Goal: Information Seeking & Learning: Learn about a topic

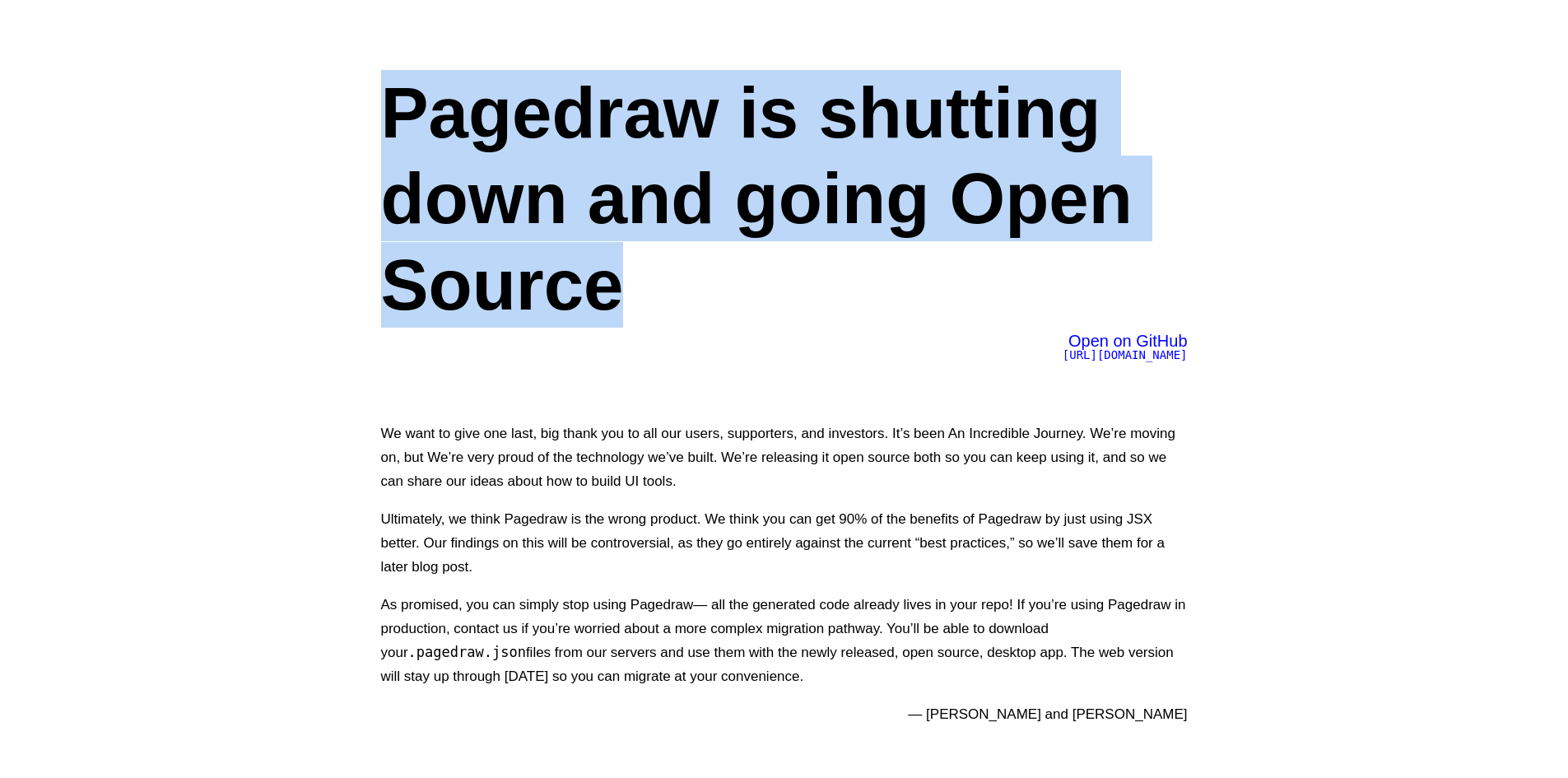
drag, startPoint x: 370, startPoint y: 93, endPoint x: 860, endPoint y: 274, distance: 522.4
click at [847, 274] on div "Pagedraw is shutting down and going Open Source Open on GitHub [URL][DOMAIN_NAM…" at bounding box center [784, 390] width 889 height 782
click at [997, 203] on h1 "Pagedraw is shutting down and going Open Source" at bounding box center [784, 199] width 807 height 258
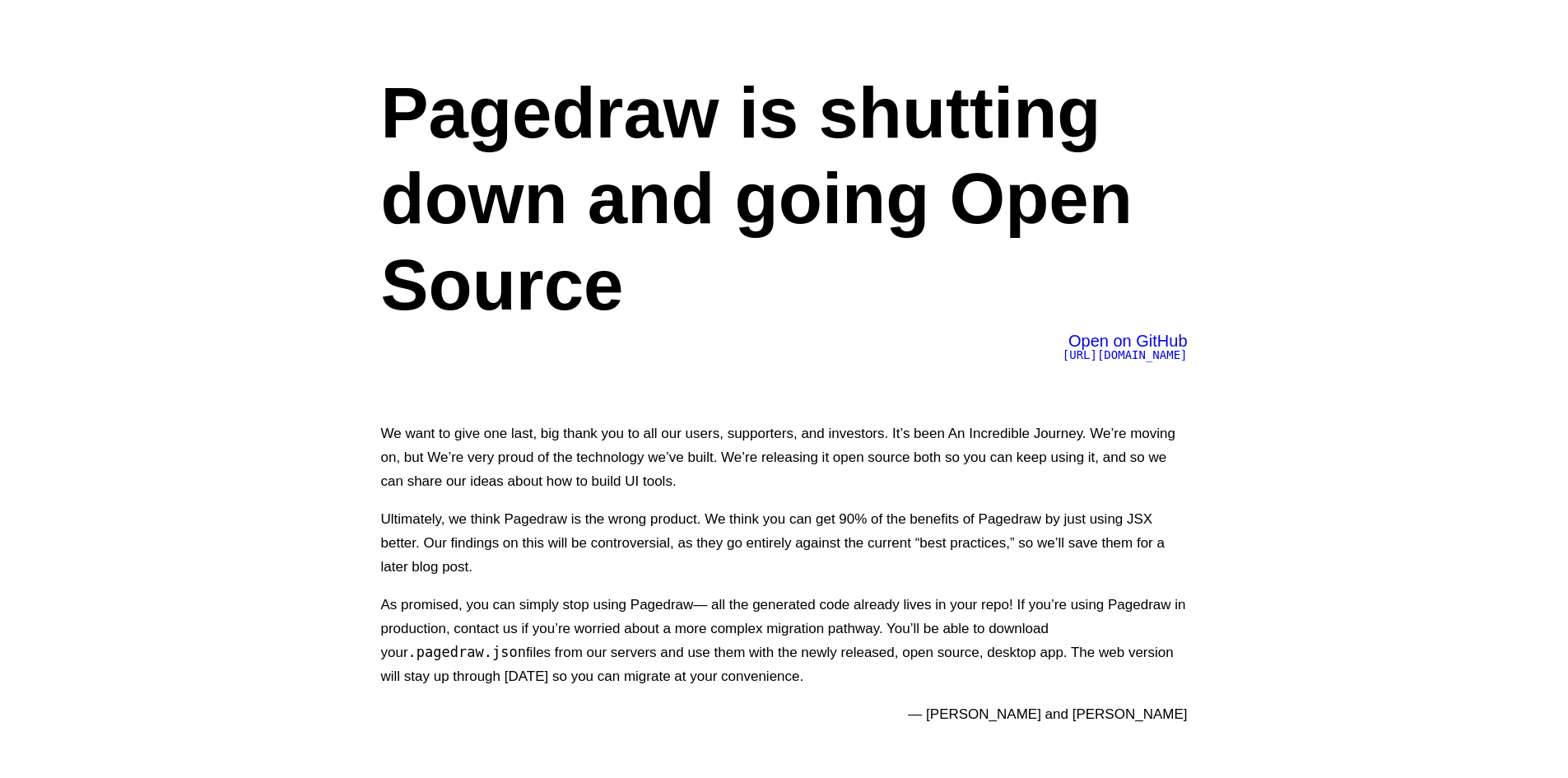
click at [533, 147] on h1 "Pagedraw is shutting down and going Open Source" at bounding box center [784, 199] width 807 height 258
click at [739, 116] on h1 "Pagedraw is shutting down and going Open Source" at bounding box center [784, 199] width 807 height 258
click at [502, 186] on h1 "Pagedraw is shutting down and going Open Source" at bounding box center [784, 199] width 807 height 258
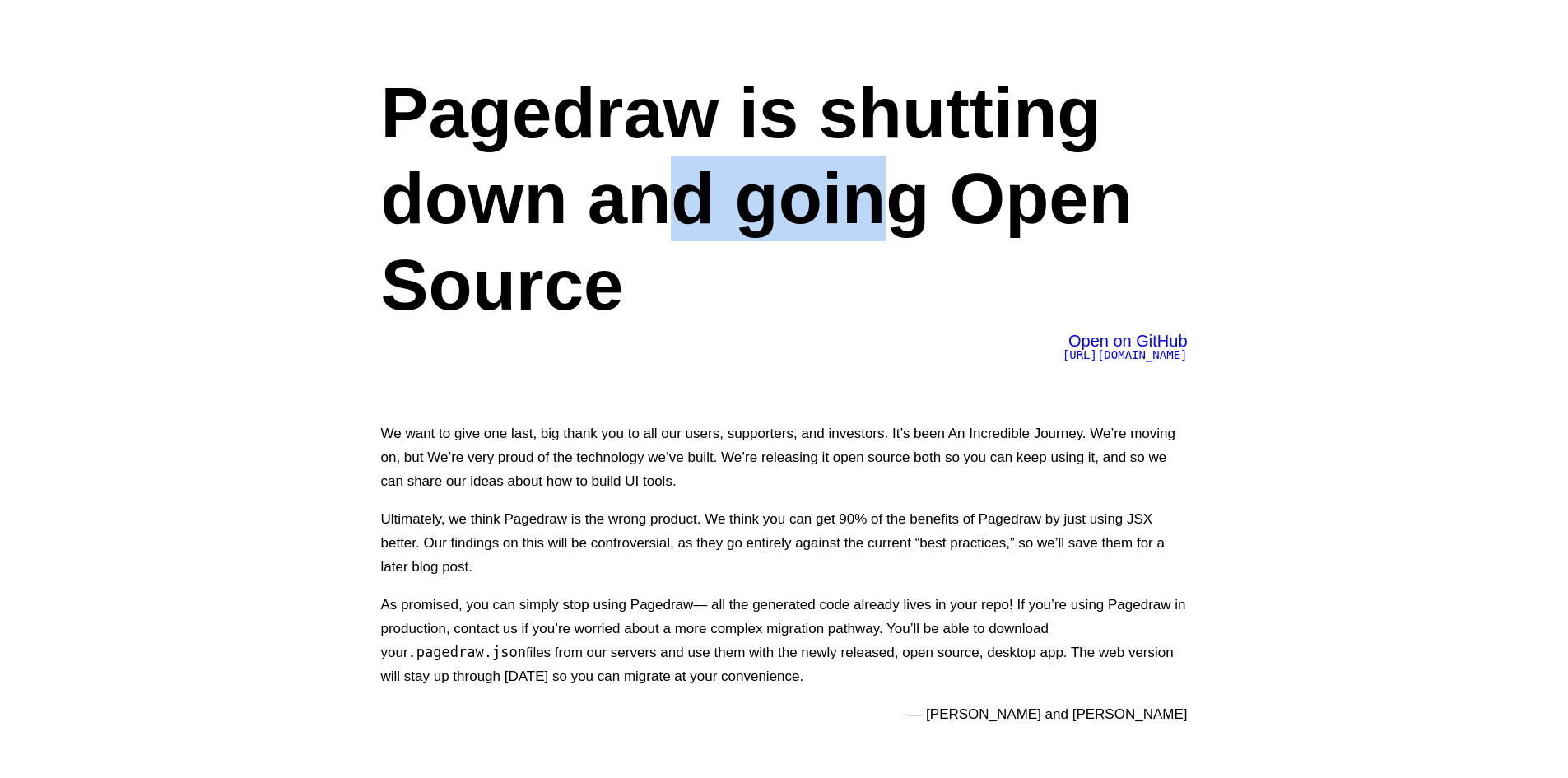
drag, startPoint x: 669, startPoint y: 186, endPoint x: 1011, endPoint y: 188, distance: 342.0
click at [906, 188] on h1 "Pagedraw is shutting down and going Open Source" at bounding box center [784, 199] width 807 height 258
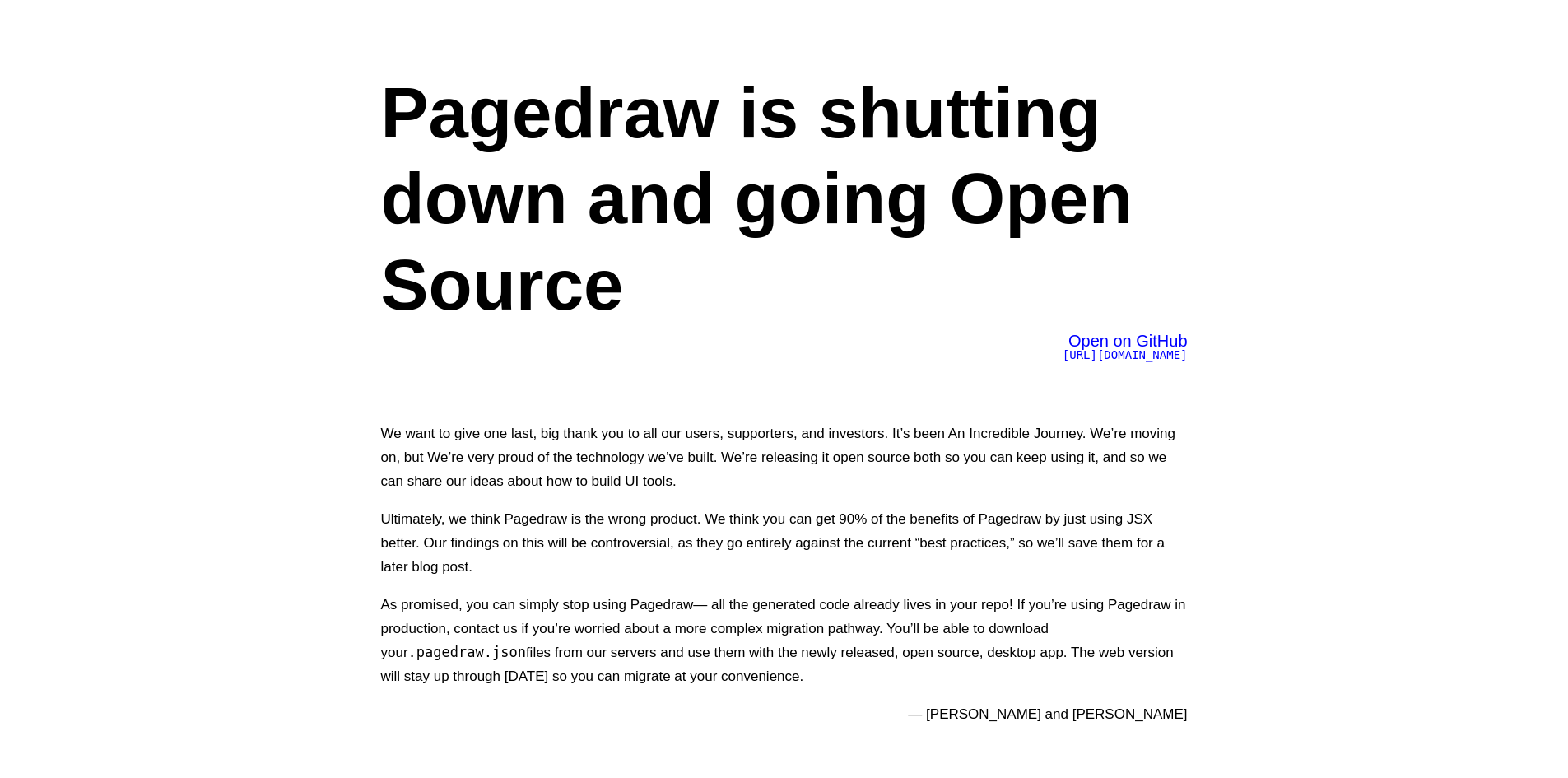
click at [1037, 188] on h1 "Pagedraw is shutting down and going Open Source" at bounding box center [784, 199] width 807 height 258
click at [1065, 354] on span "[URL][DOMAIN_NAME]" at bounding box center [1125, 354] width 125 height 13
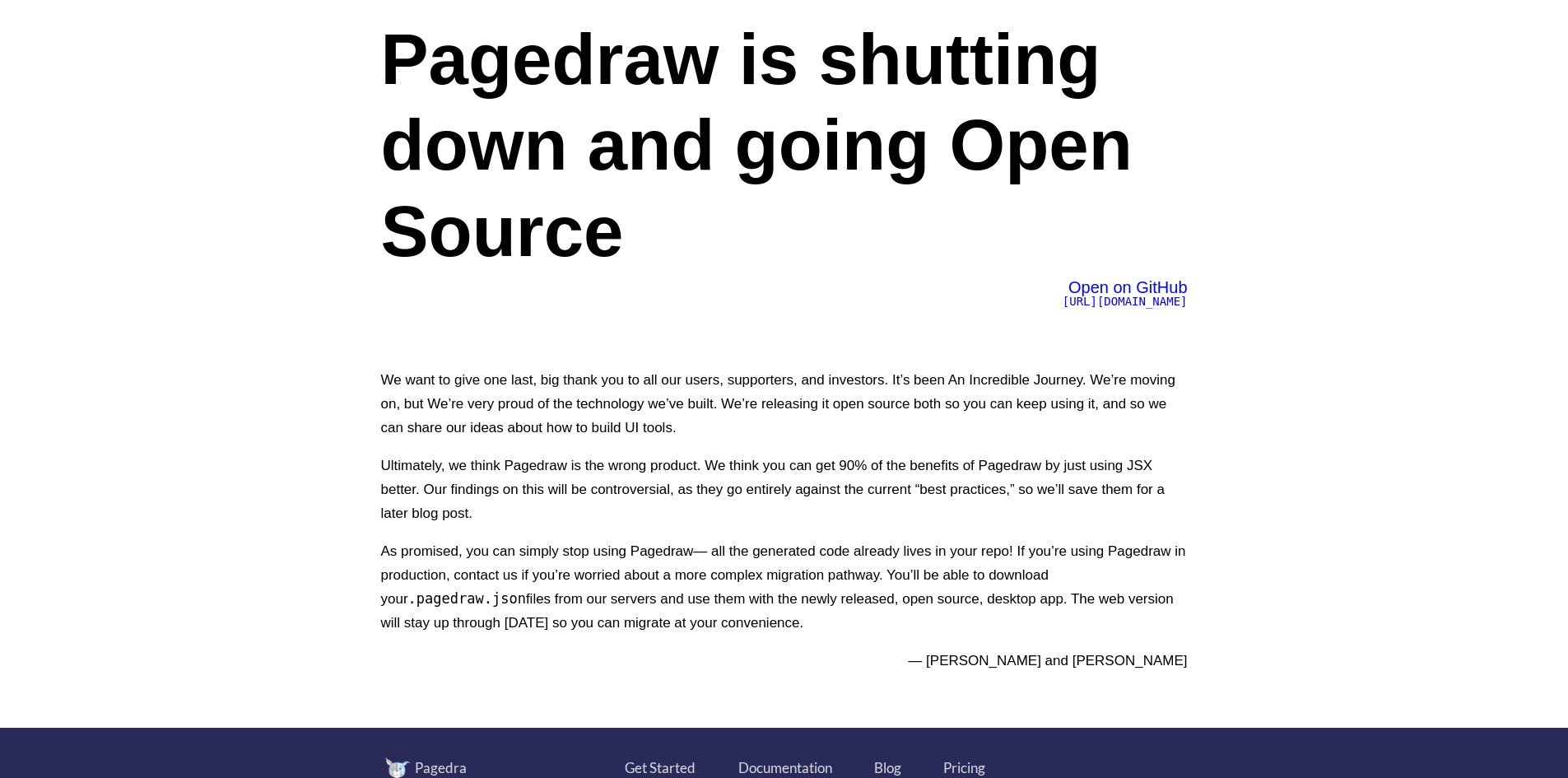
scroll to position [82, 0]
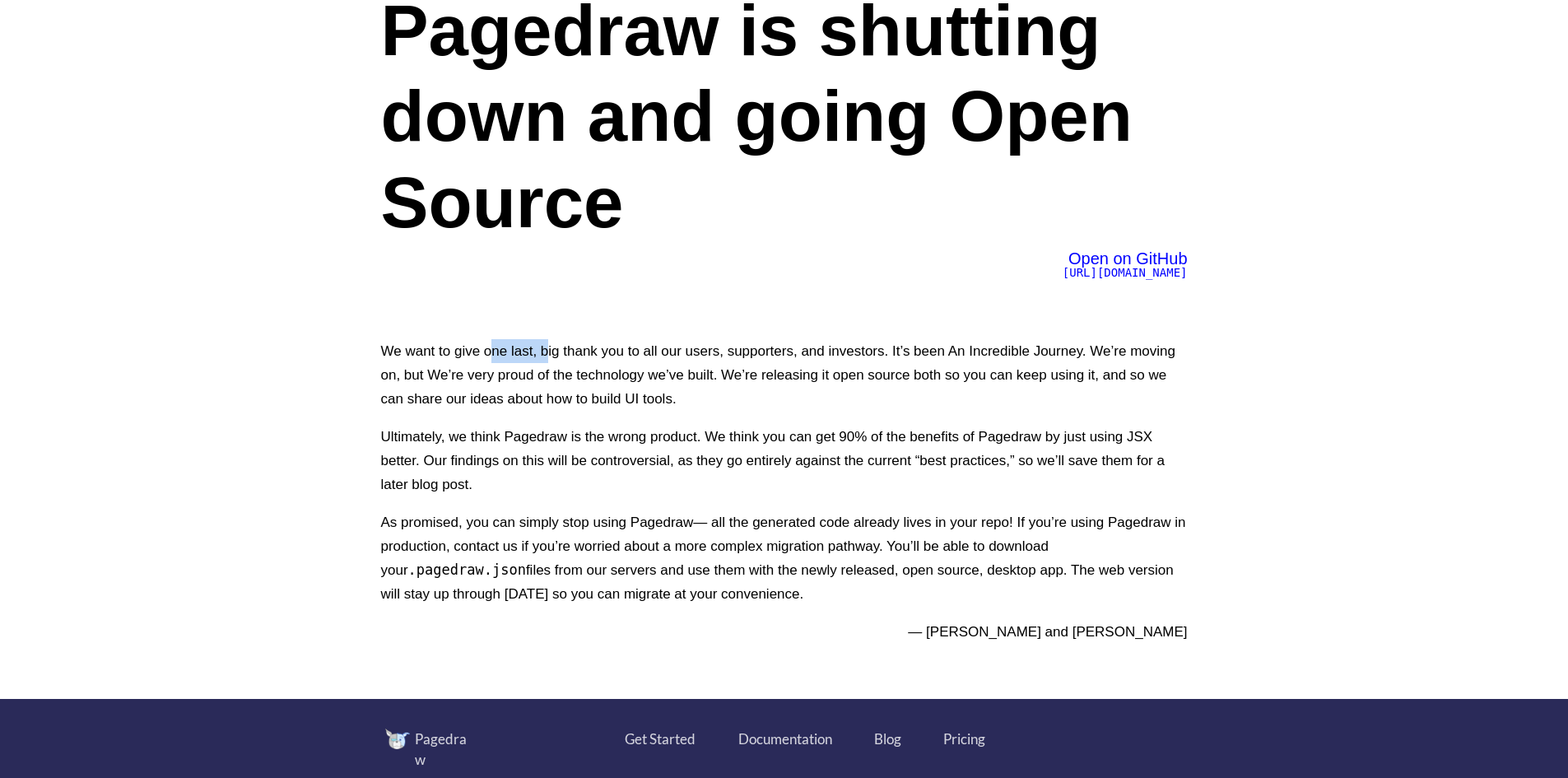
drag, startPoint x: 490, startPoint y: 349, endPoint x: 545, endPoint y: 349, distance: 55.0
click at [545, 349] on p "We want to give one last, big thank you to all our users, supporters, and inves…" at bounding box center [784, 375] width 807 height 72
click at [612, 347] on p "We want to give one last, big thank you to all our users, supporters, and inves…" at bounding box center [784, 375] width 807 height 72
drag, startPoint x: 582, startPoint y: 335, endPoint x: 935, endPoint y: 329, distance: 353.1
click at [887, 320] on div "Pagedraw is shutting down and going Open Source Open on GitHub https://github.c…" at bounding box center [784, 308] width 889 height 782
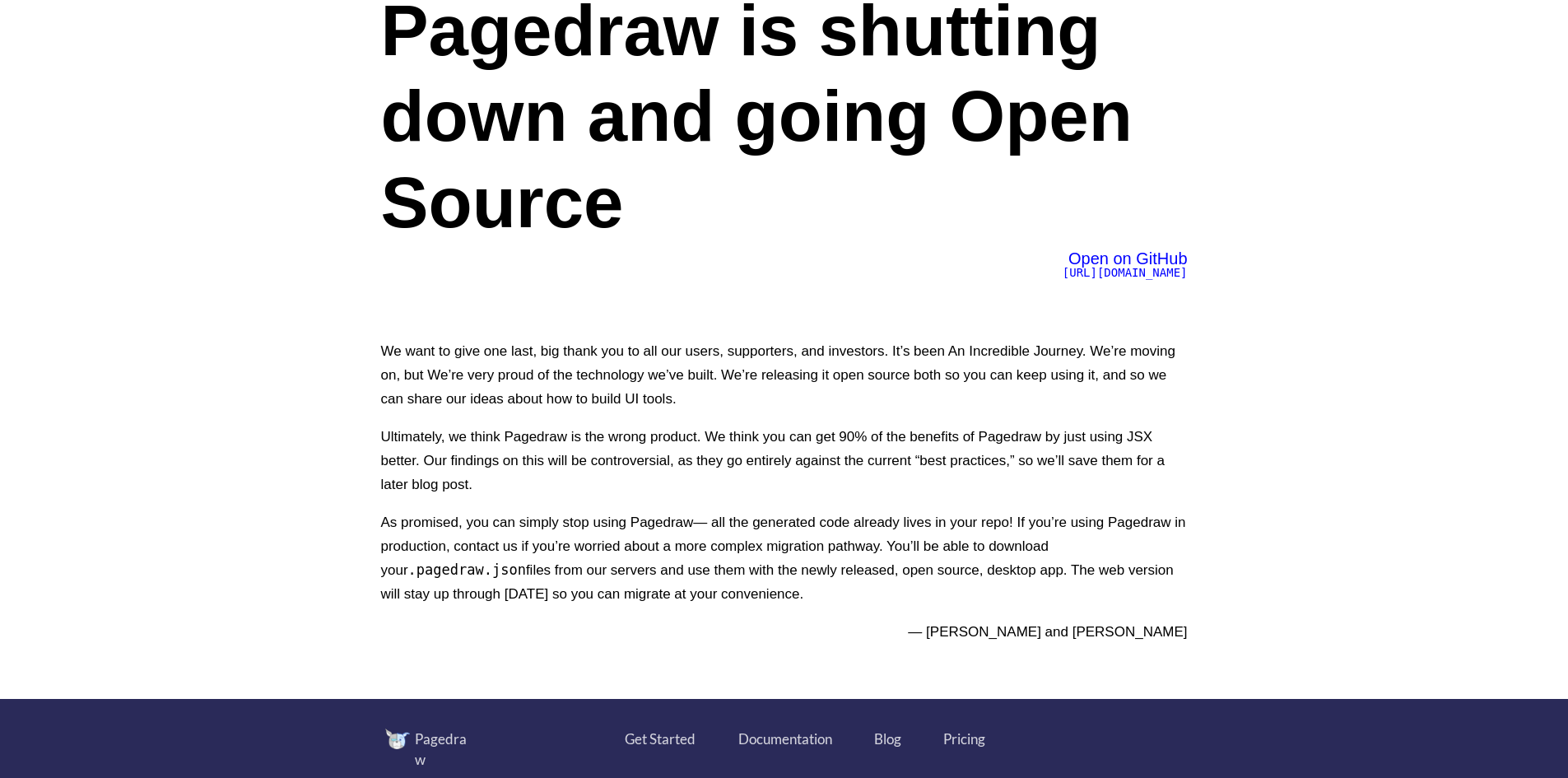
click at [935, 329] on div "We want to give one last, big thank you to all our users, supporters, and inves…" at bounding box center [784, 492] width 807 height 333
drag, startPoint x: 890, startPoint y: 351, endPoint x: 410, endPoint y: 380, distance: 480.9
click at [410, 380] on p "We want to give one last, big thank you to all our users, supporters, and inves…" at bounding box center [784, 375] width 807 height 72
click at [452, 374] on p "We want to give one last, big thank you to all our users, supporters, and inves…" at bounding box center [784, 375] width 807 height 72
drag, startPoint x: 430, startPoint y: 373, endPoint x: 769, endPoint y: 374, distance: 339.0
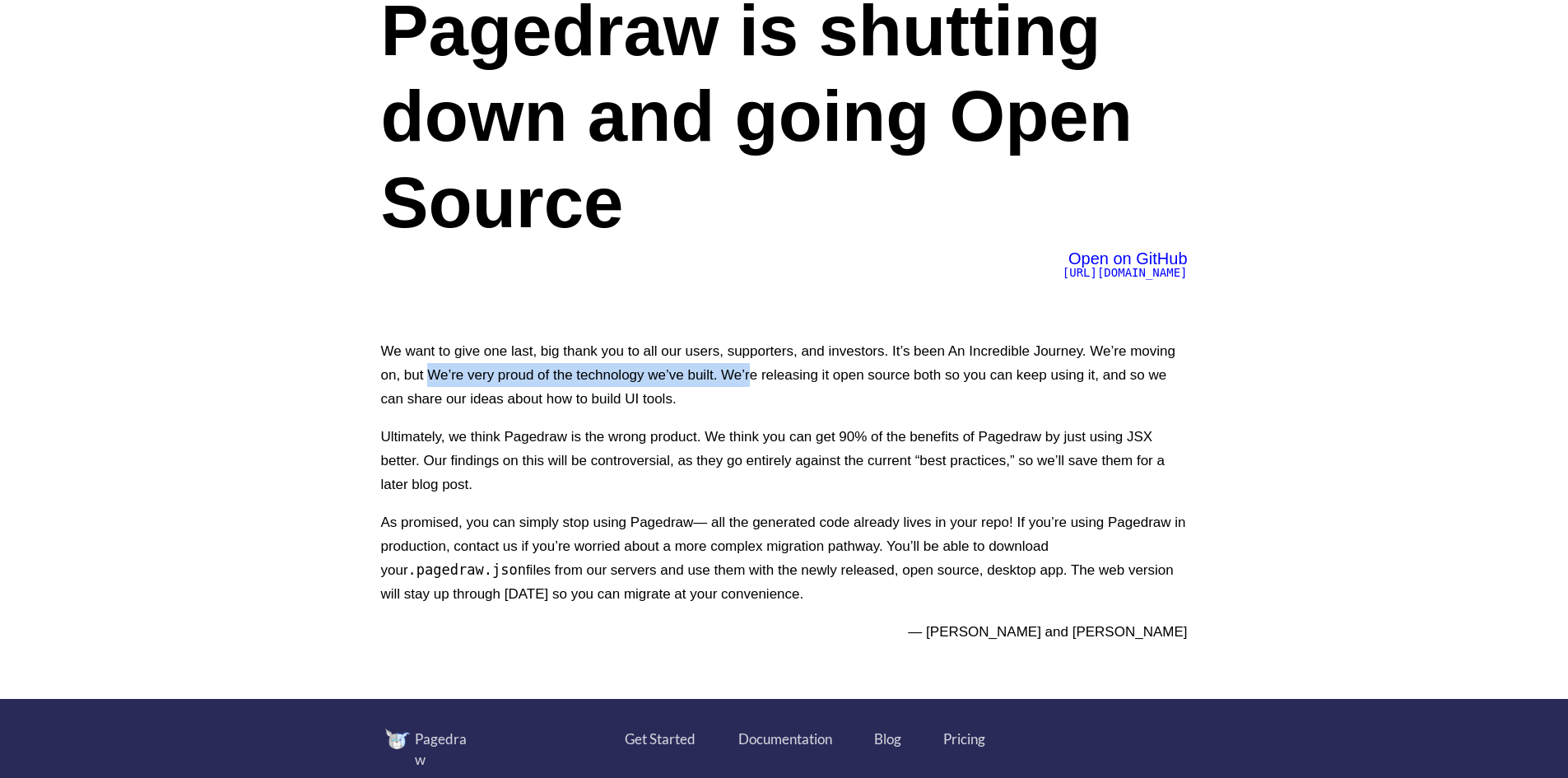
click at [751, 377] on p "We want to give one last, big thank you to all our users, supporters, and inves…" at bounding box center [784, 375] width 807 height 72
click at [770, 374] on p "We want to give one last, big thank you to all our users, supporters, and inves…" at bounding box center [784, 375] width 807 height 72
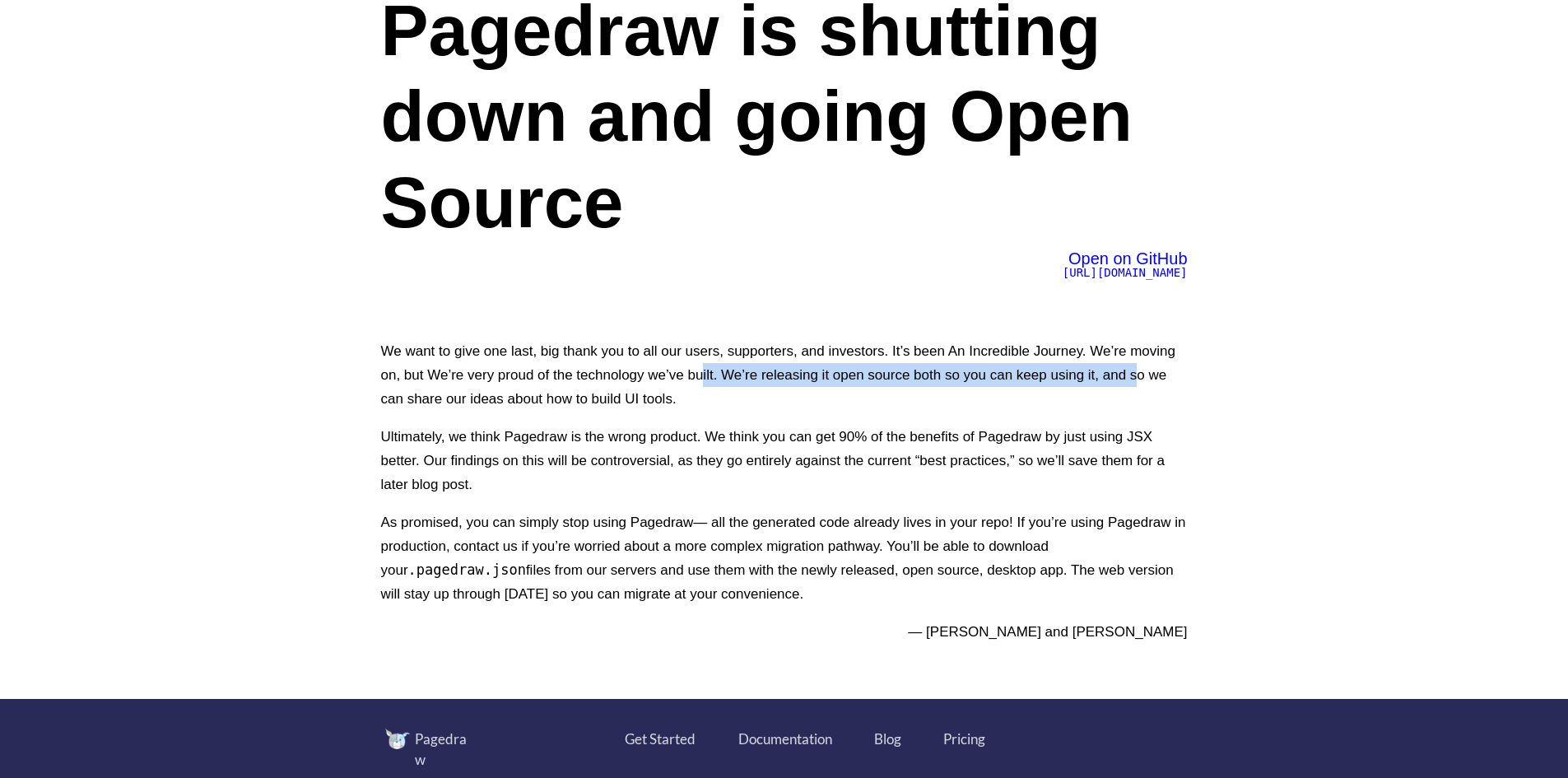
drag, startPoint x: 699, startPoint y: 374, endPoint x: 1135, endPoint y: 380, distance: 436.0
click at [1135, 380] on p "We want to give one last, big thank you to all our users, supporters, and inves…" at bounding box center [784, 375] width 807 height 72
click at [1154, 375] on p "We want to give one last, big thank you to all our users, supporters, and inves…" at bounding box center [784, 375] width 807 height 72
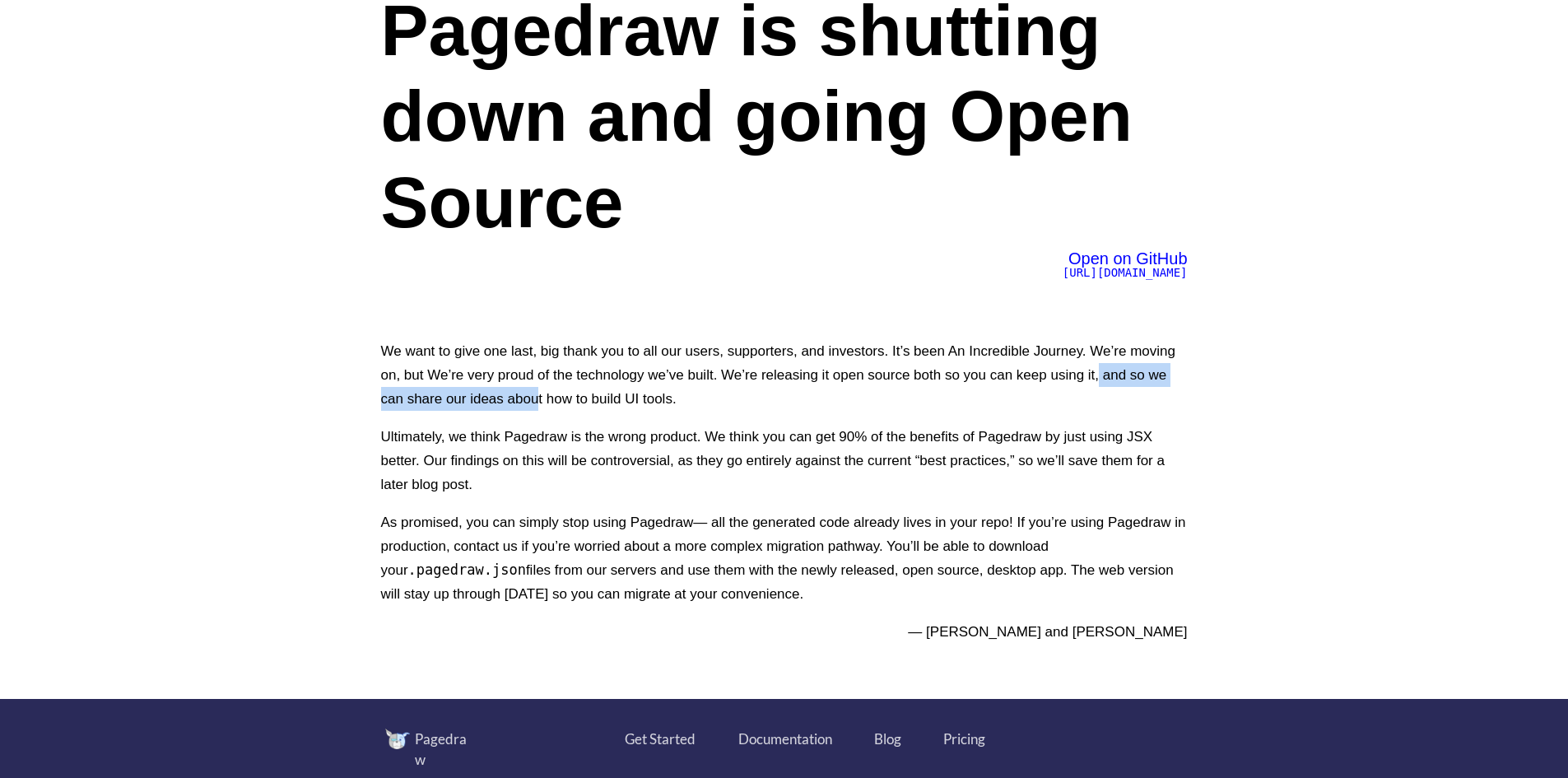
drag, startPoint x: 1099, startPoint y: 380, endPoint x: 535, endPoint y: 399, distance: 564.3
click at [535, 399] on p "We want to give one last, big thank you to all our users, supporters, and inves…" at bounding box center [784, 375] width 807 height 72
click at [691, 405] on p "We want to give one last, big thank you to all our users, supporters, and inves…" at bounding box center [784, 375] width 807 height 72
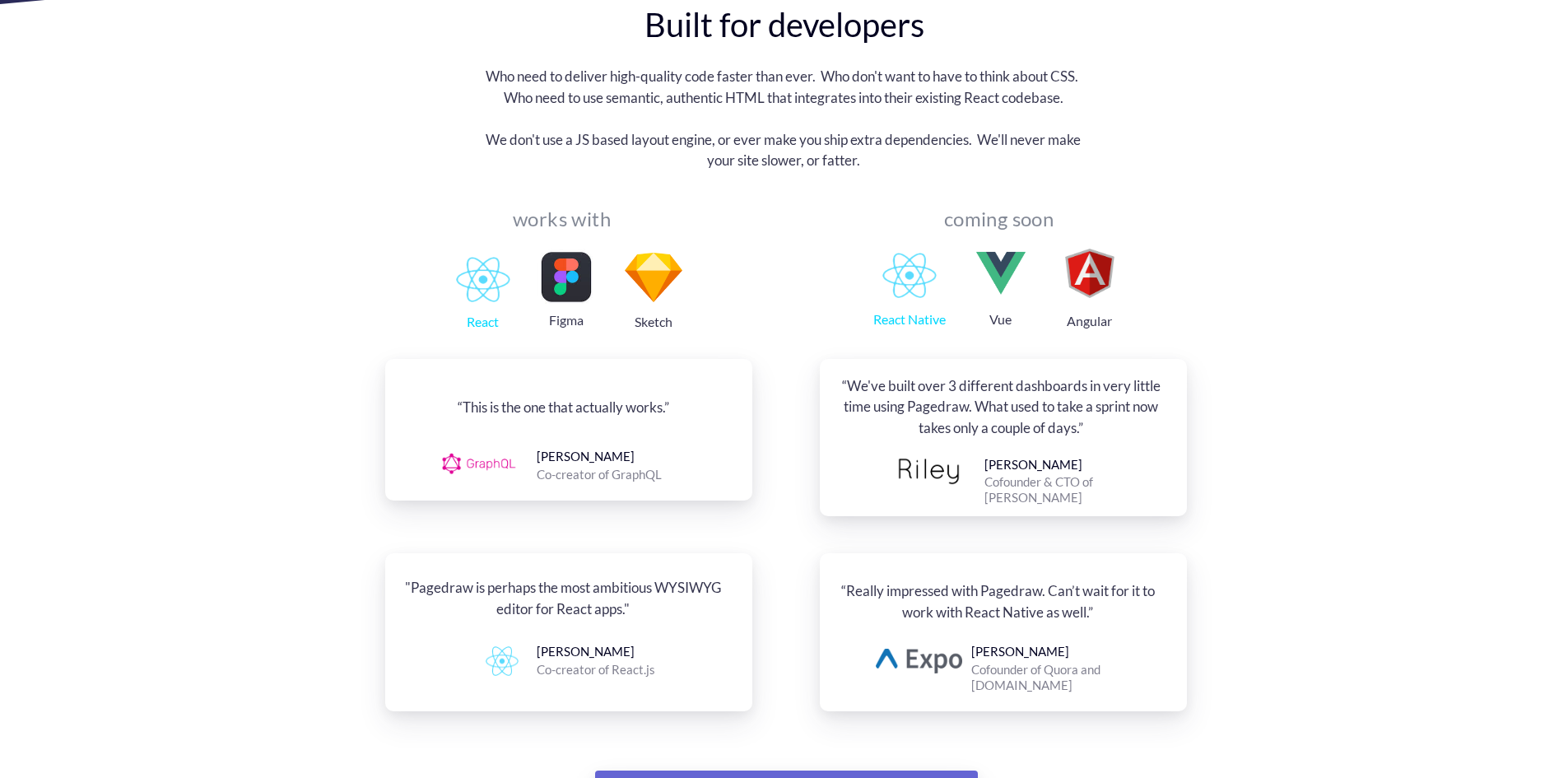
scroll to position [1647, 0]
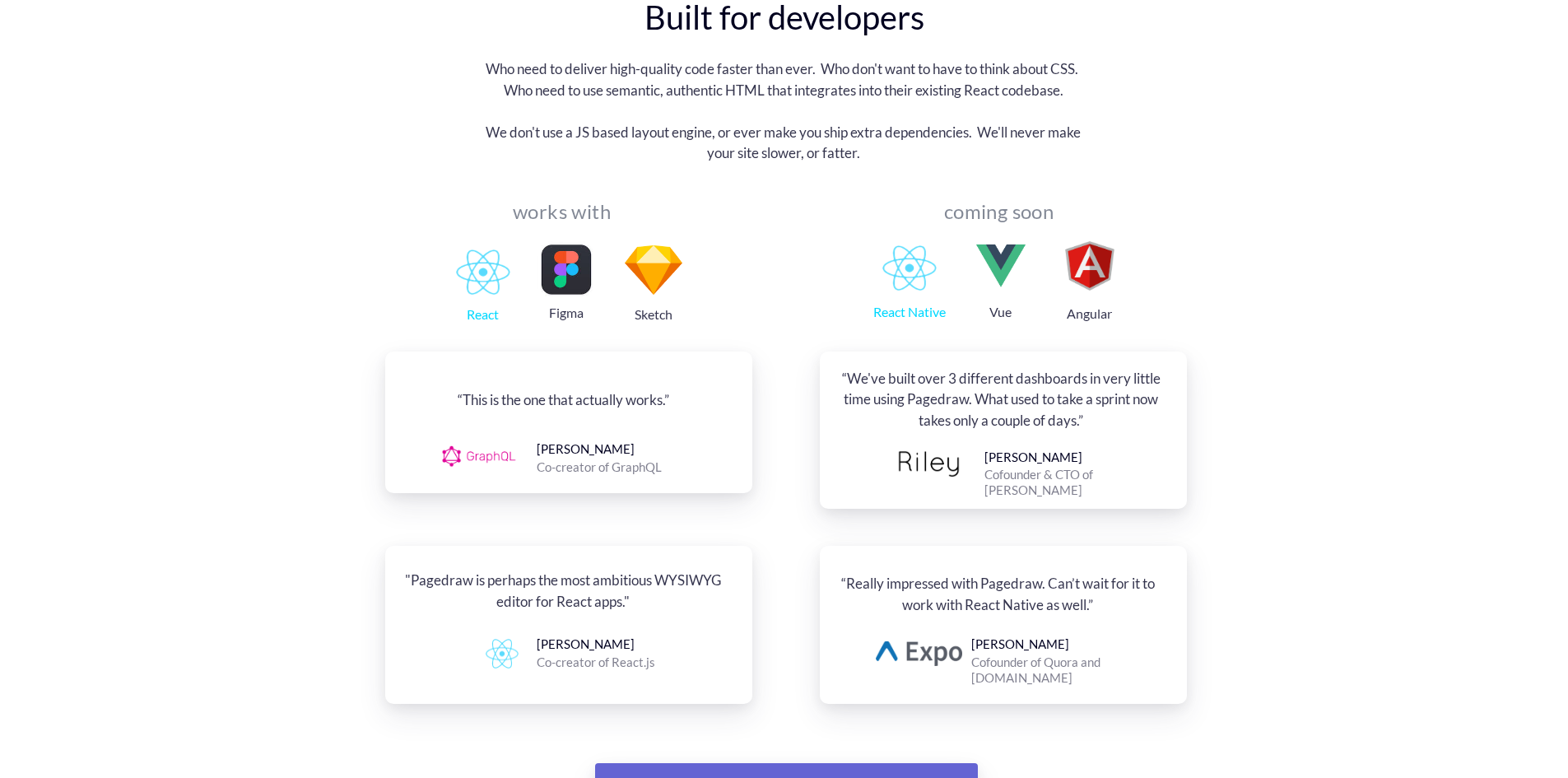
click at [521, 441] on div "Nick Schrock Co-creator of GraphQL" at bounding box center [569, 458] width 367 height 34
drag, startPoint x: 541, startPoint y: 420, endPoint x: 693, endPoint y: 443, distance: 153.7
click at [693, 443] on div "Nick Schrock Co-creator of GraphQL" at bounding box center [569, 458] width 367 height 34
click at [572, 402] on div "“This is the one that actually works.” Nick Schrock Co-creator of GraphQL" at bounding box center [569, 423] width 367 height 142
drag, startPoint x: 452, startPoint y: 378, endPoint x: 717, endPoint y: 457, distance: 276.5
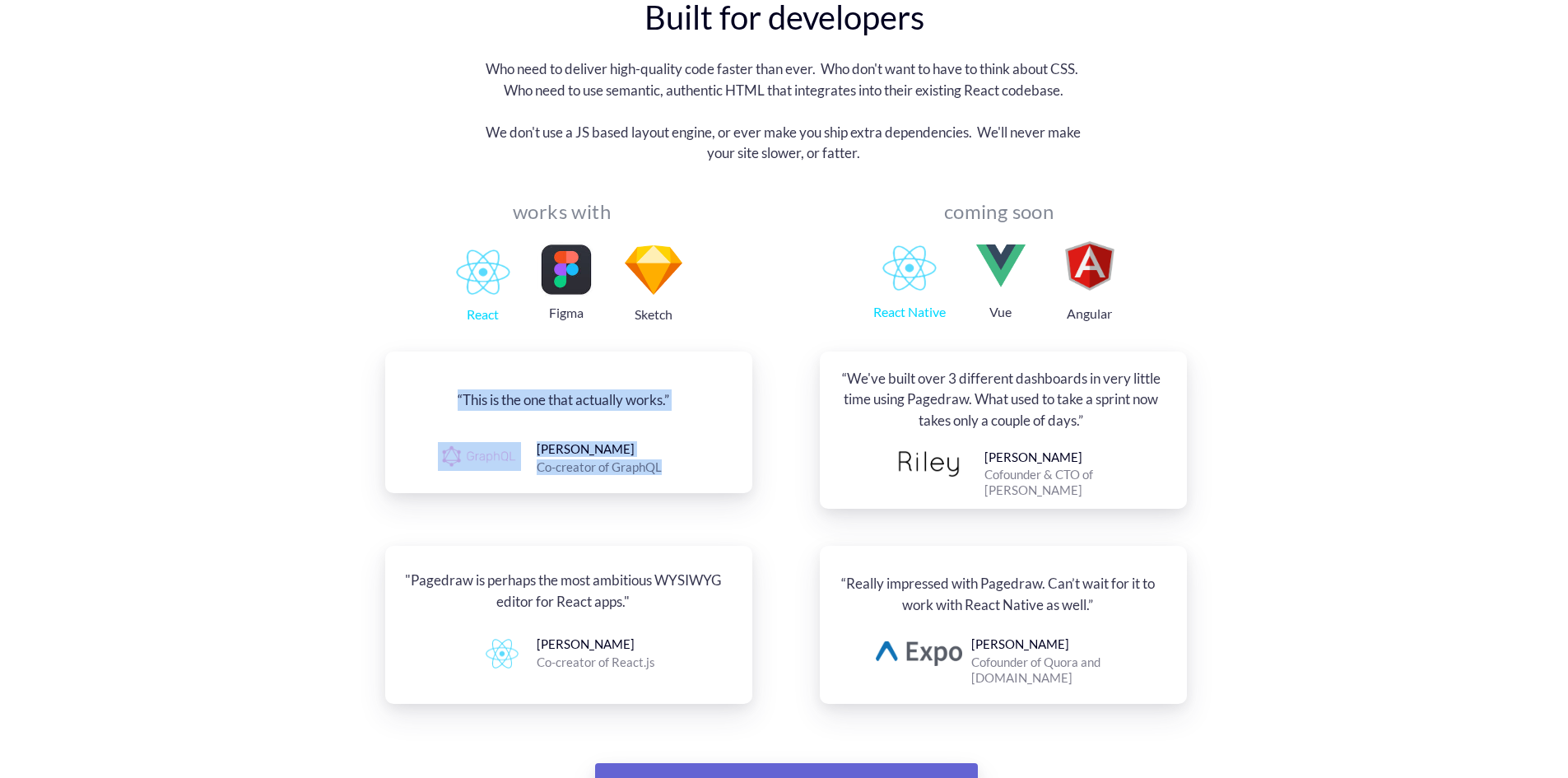
click at [717, 457] on div "“This is the one that actually works.” Nick Schrock Co-creator of GraphQL" at bounding box center [569, 423] width 367 height 142
click at [820, 304] on div "React Native Vue Angular" at bounding box center [992, 312] width 388 height 16
click at [479, 258] on img at bounding box center [483, 272] width 54 height 45
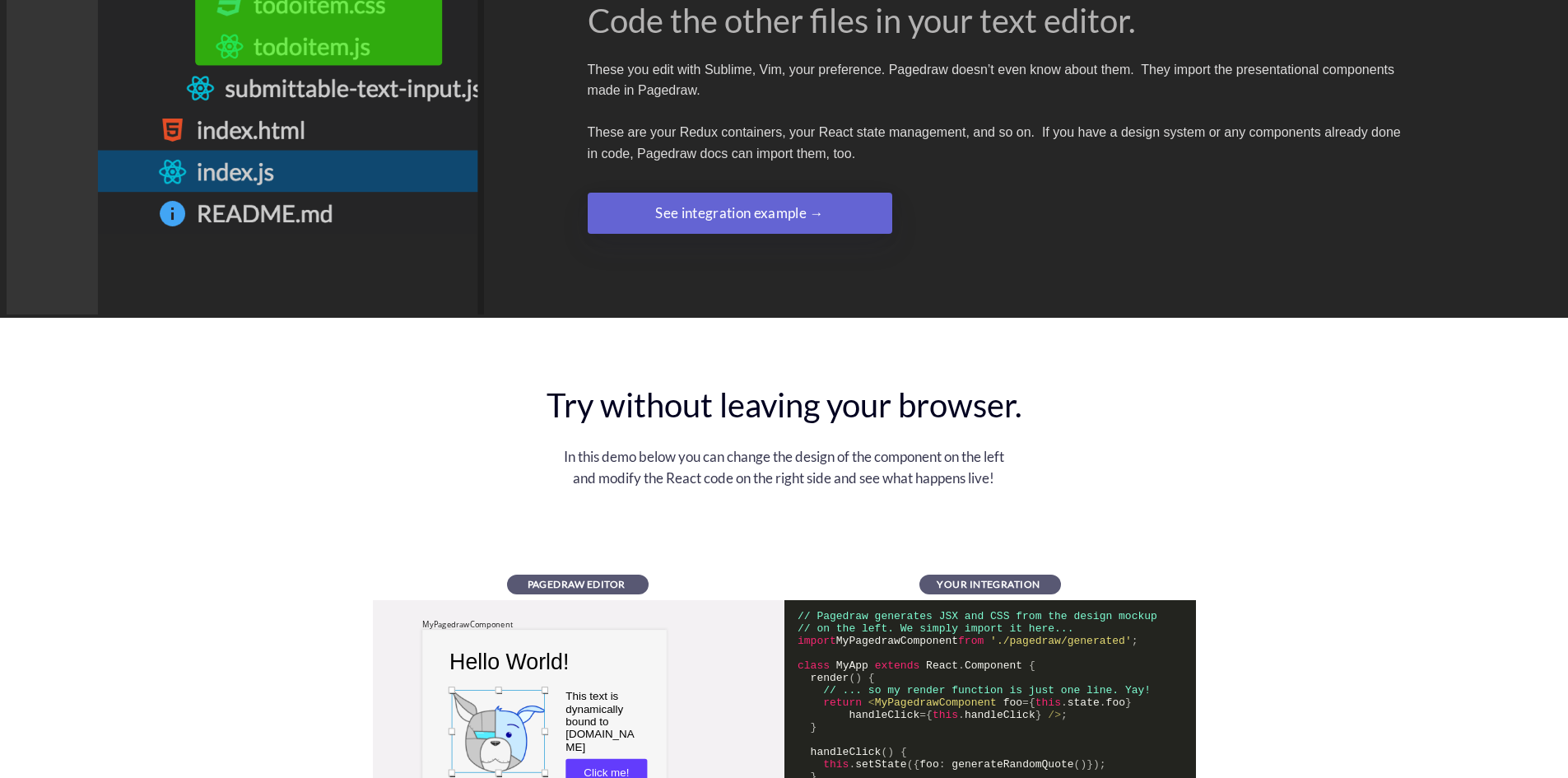
scroll to position [3047, 0]
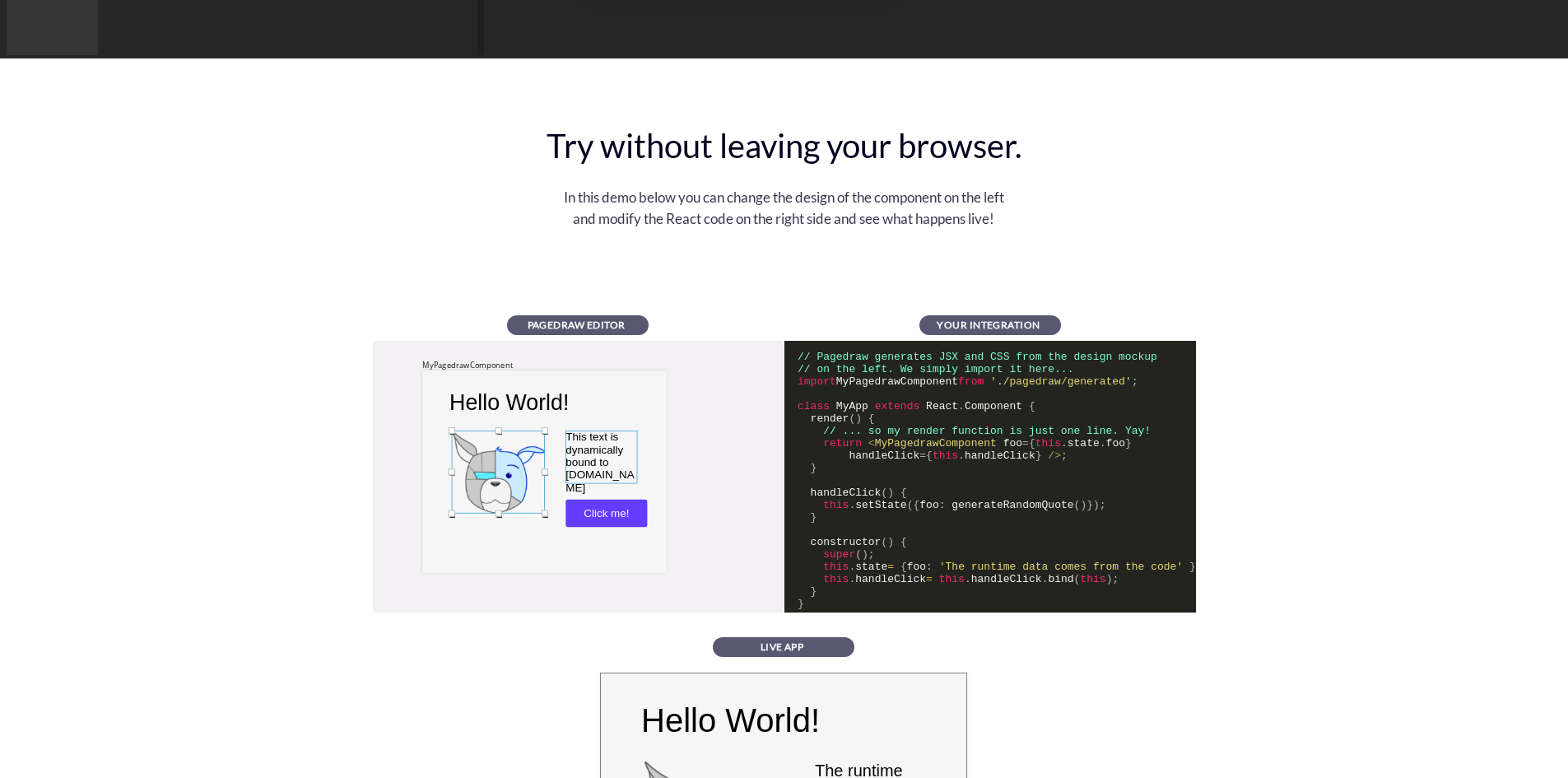
click at [577, 450] on div at bounding box center [601, 458] width 72 height 53
drag, startPoint x: 639, startPoint y: 455, endPoint x: 656, endPoint y: 455, distance: 17.0
click at [656, 455] on div at bounding box center [652, 457] width 7 height 7
click at [591, 458] on div at bounding box center [610, 457] width 89 height 51
click at [506, 458] on div at bounding box center [497, 472] width 93 height 82
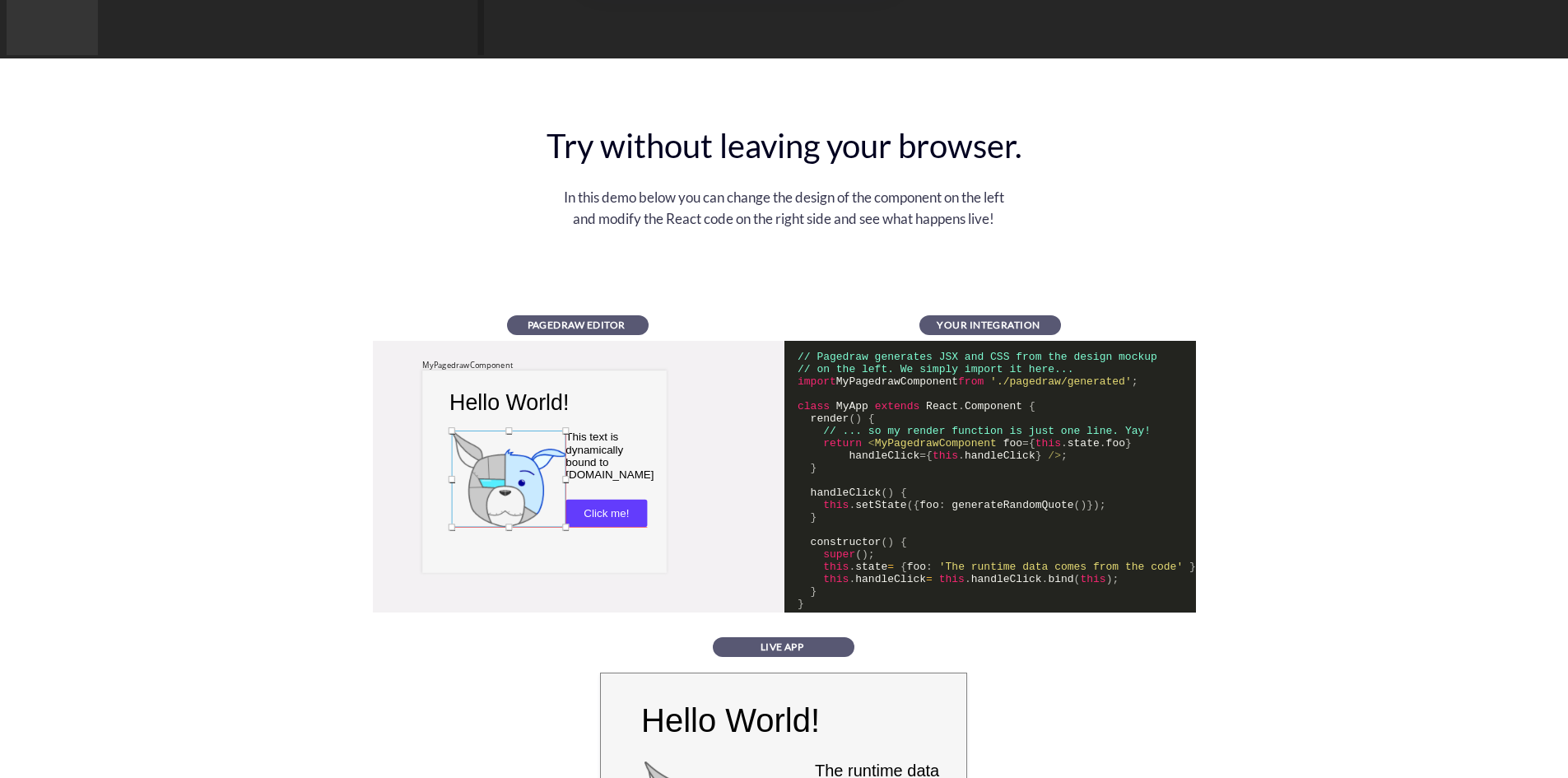
drag, startPoint x: 543, startPoint y: 514, endPoint x: 565, endPoint y: 527, distance: 25.6
click at [565, 527] on div at bounding box center [564, 527] width 7 height 7
drag, startPoint x: 508, startPoint y: 470, endPoint x: 498, endPoint y: 450, distance: 22.4
click at [498, 450] on div at bounding box center [497, 458] width 114 height 96
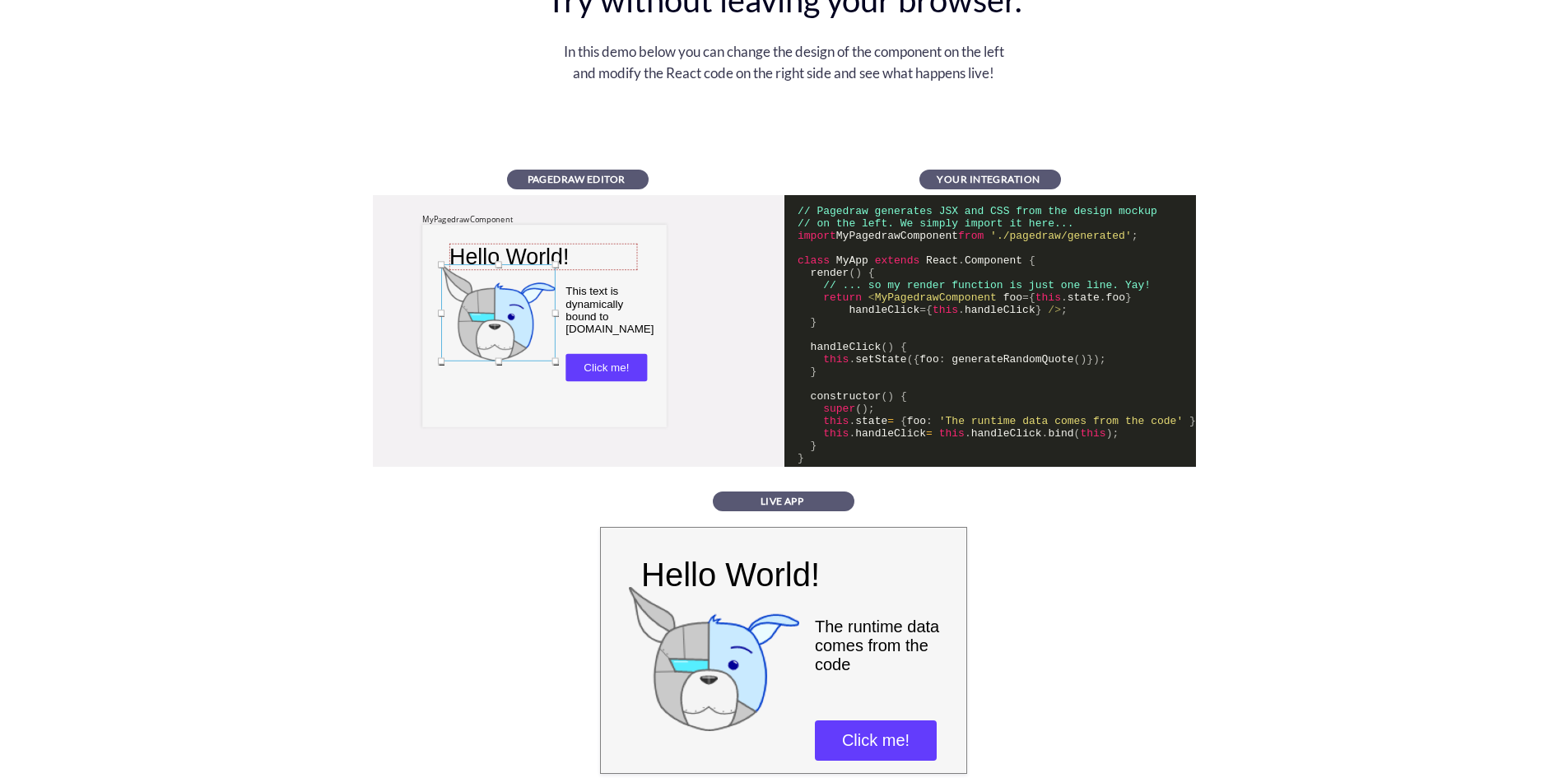
scroll to position [3211, 0]
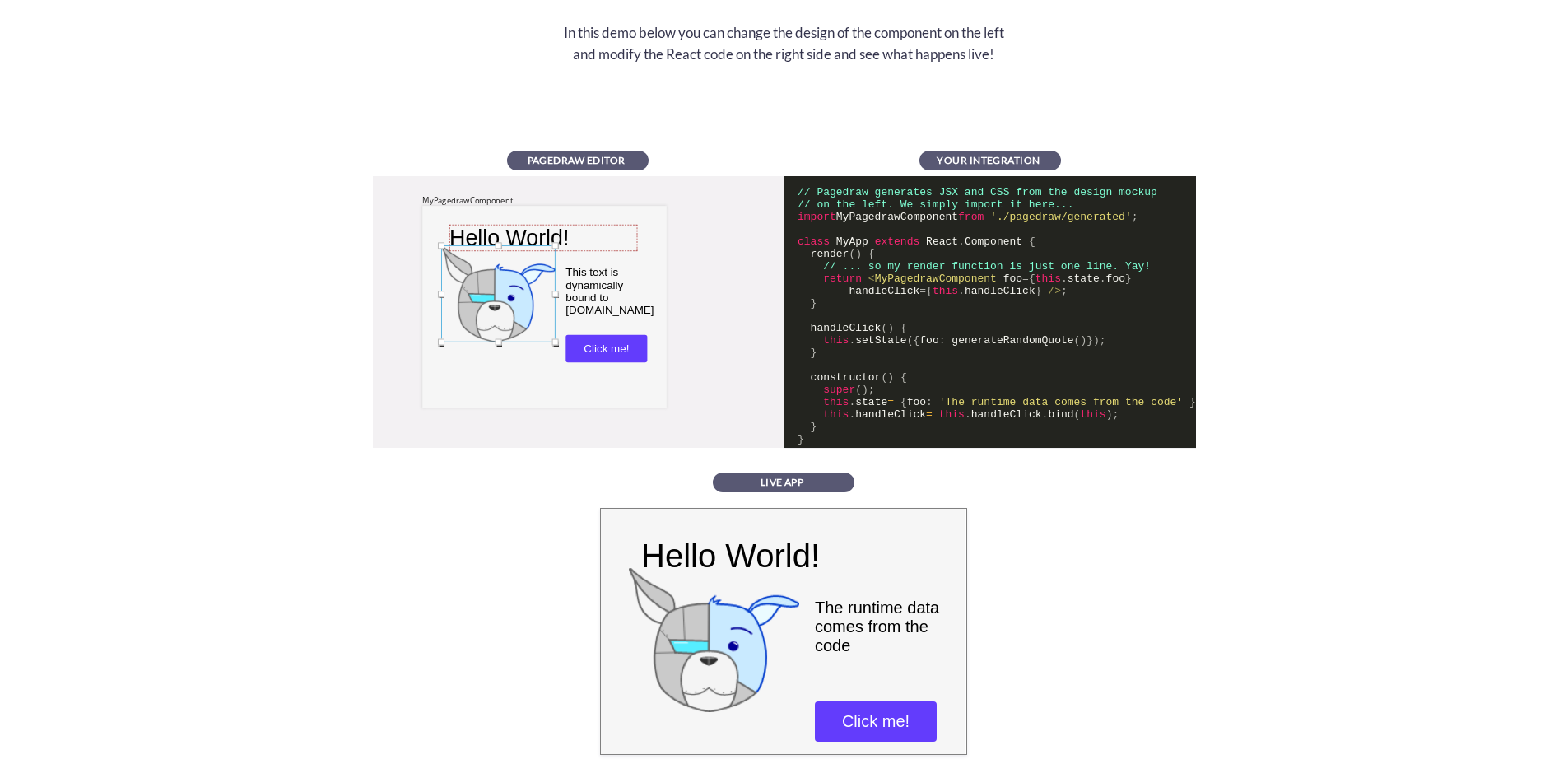
click at [801, 486] on div "LIVE APP" at bounding box center [781, 481] width 138 height 12
click at [840, 614] on div "The runtime data comes from the code" at bounding box center [880, 627] width 132 height 57
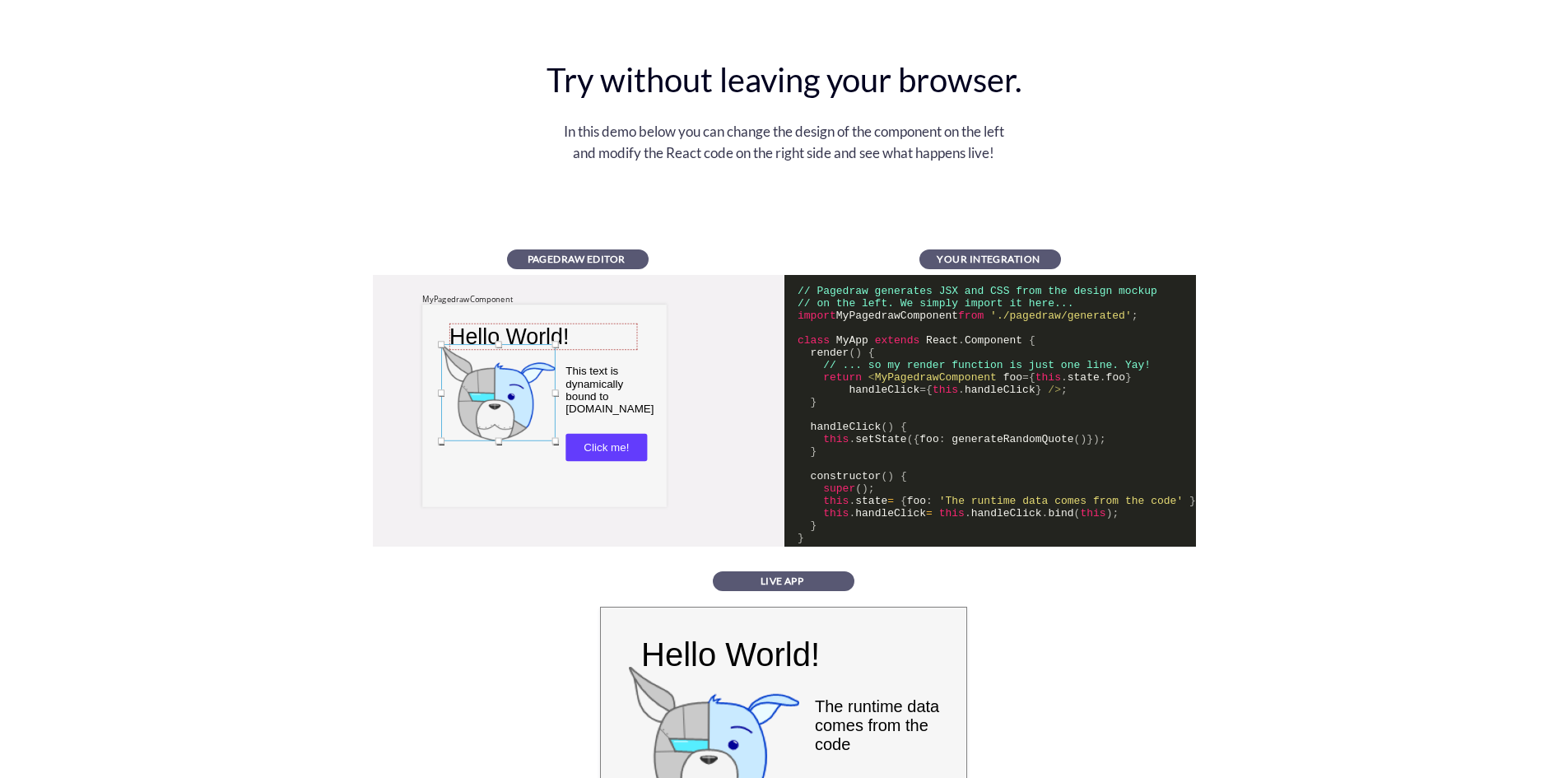
scroll to position [2965, 0]
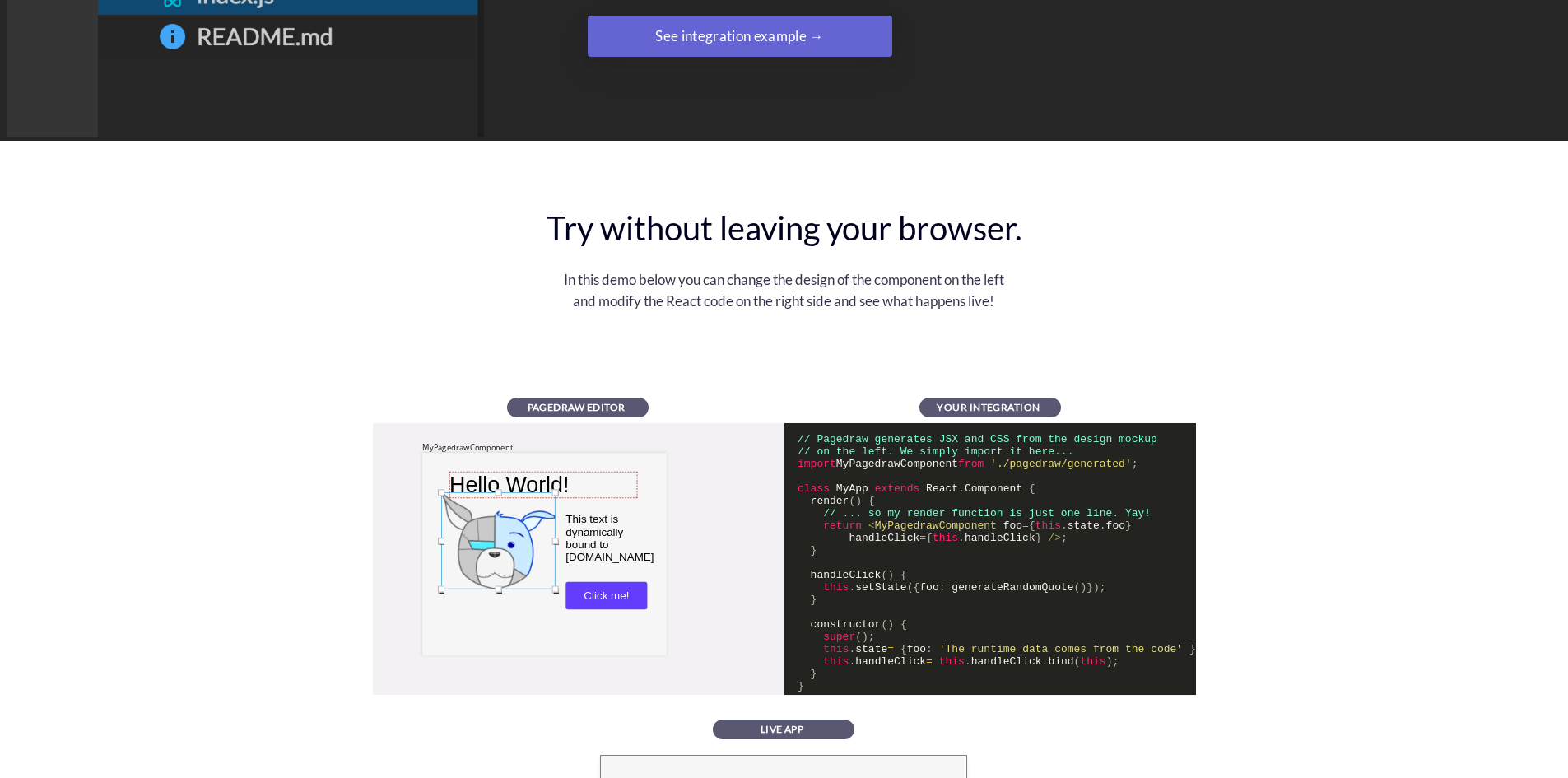
click at [997, 399] on div "YOUR INTEGRATION" at bounding box center [990, 407] width 142 height 20
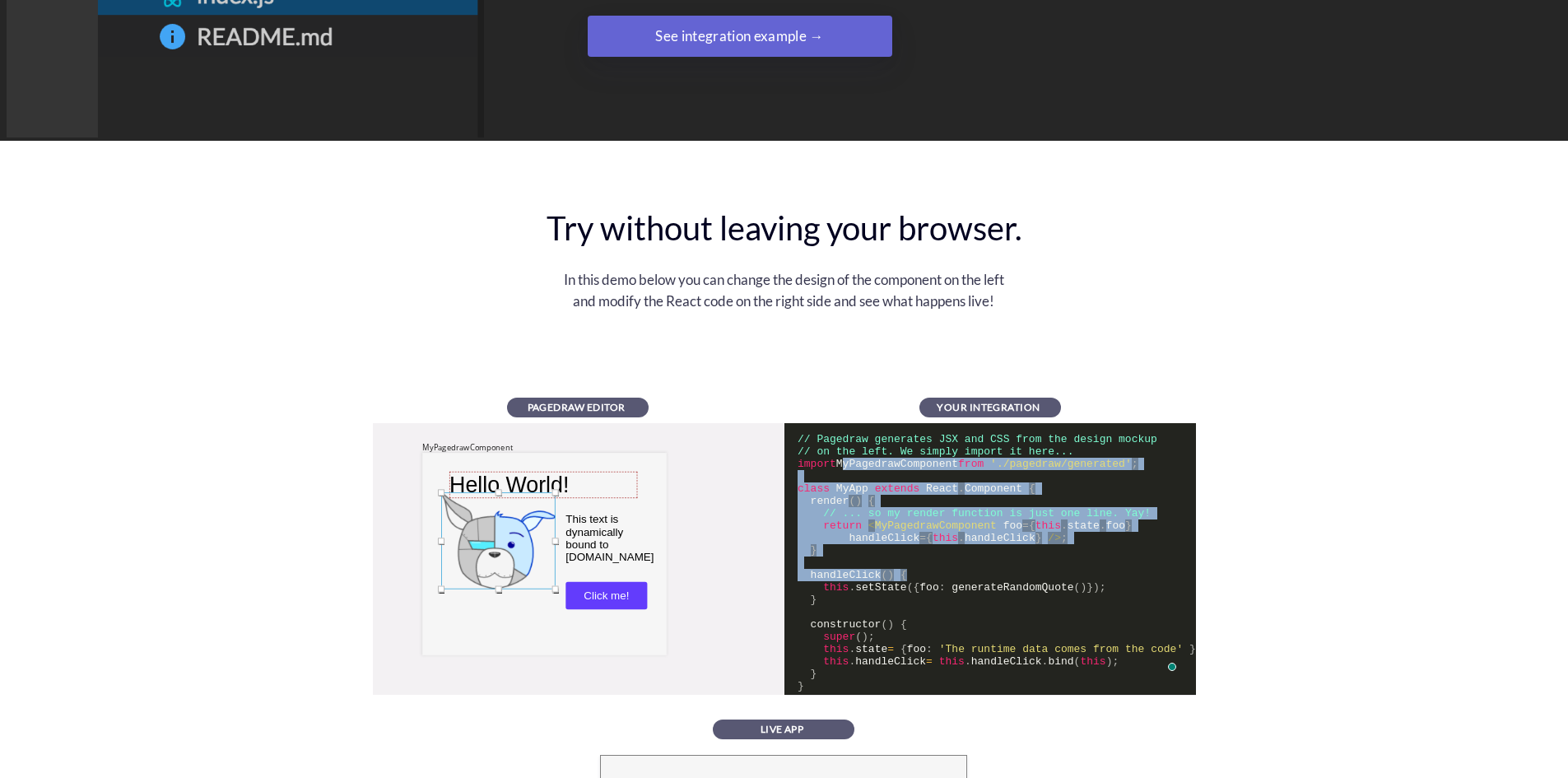
drag, startPoint x: 837, startPoint y: 463, endPoint x: 1145, endPoint y: 575, distance: 327.7
click at [1145, 575] on pre "// Pagedraw generates JSX and CSS from the design mockup // on the left. We sim…" at bounding box center [995, 559] width 424 height 271
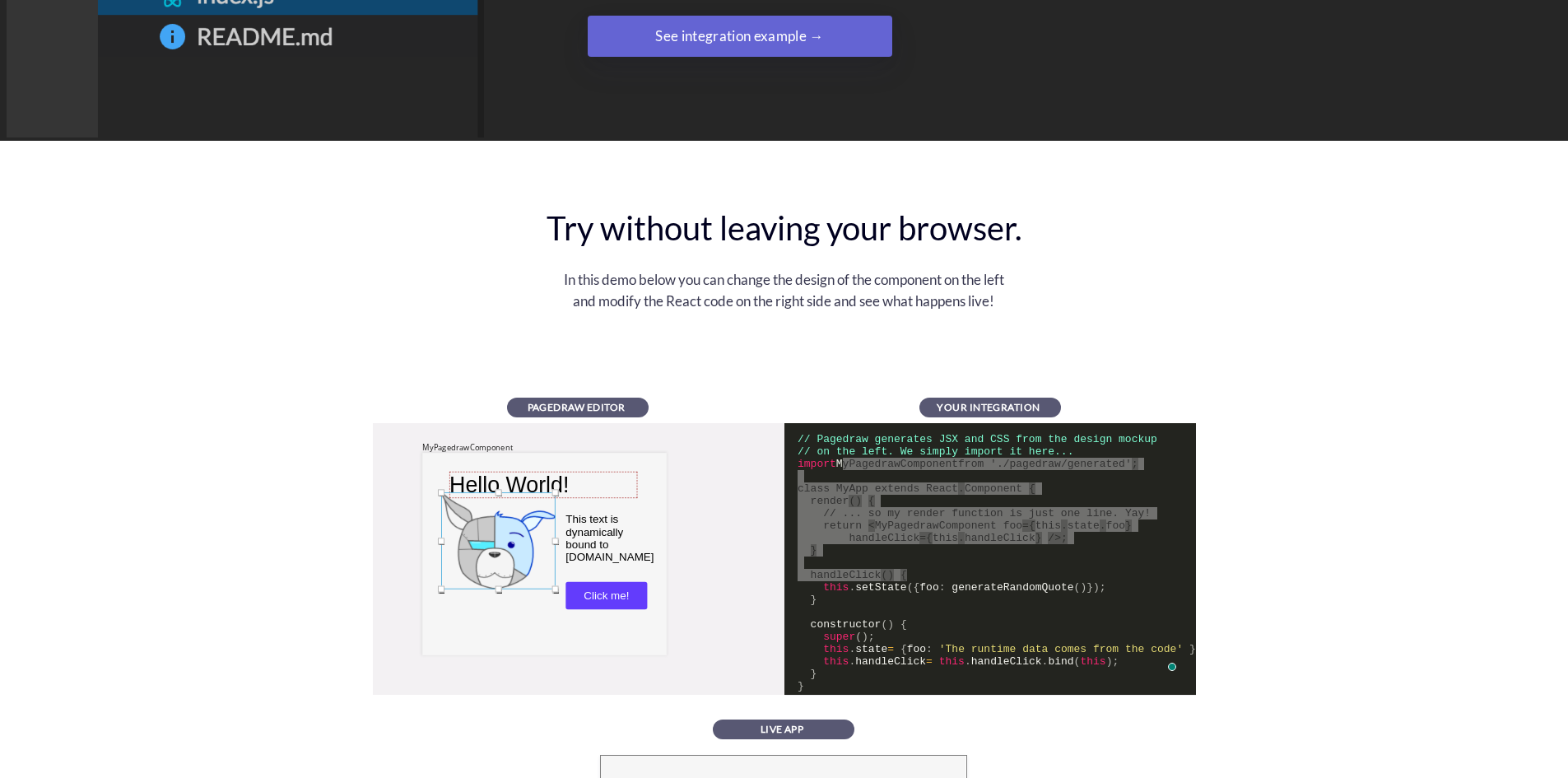
drag, startPoint x: 1352, startPoint y: 426, endPoint x: 1358, endPoint y: 414, distance: 13.4
click at [1355, 425] on div "Try without leaving your browser. In this demo below you can change the design …" at bounding box center [784, 694] width 1568 height 975
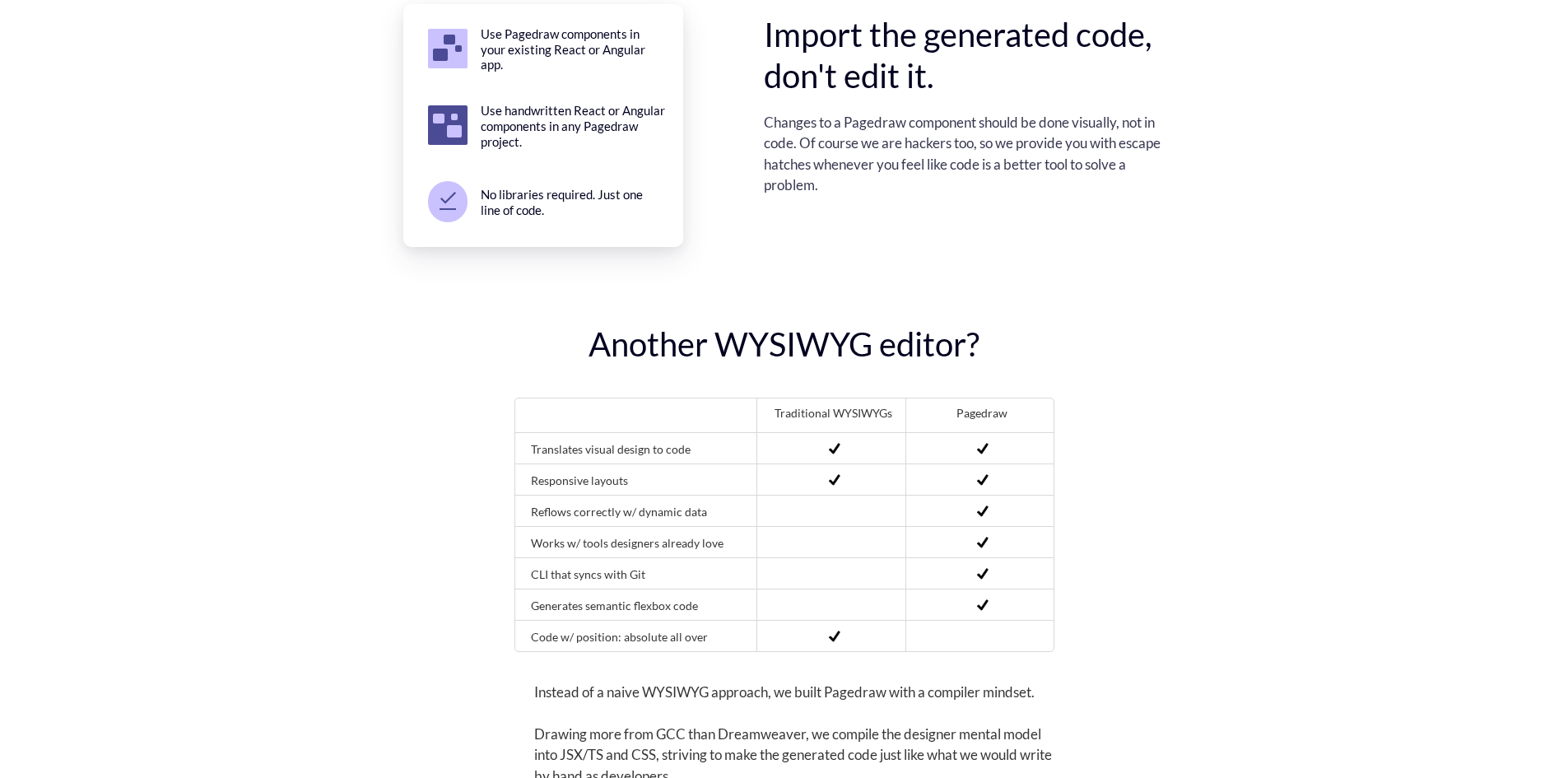
scroll to position [5187, 0]
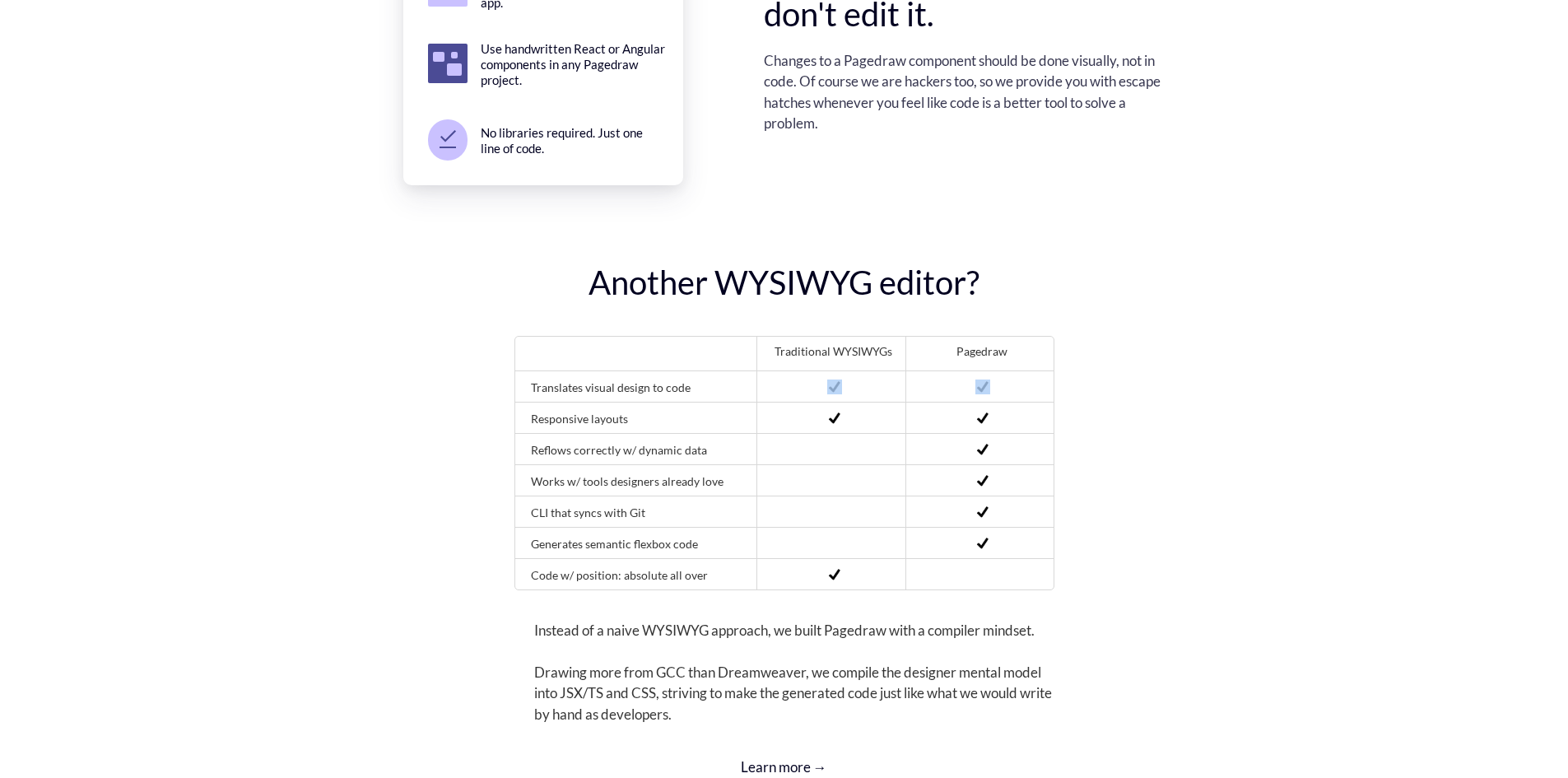
drag, startPoint x: 822, startPoint y: 329, endPoint x: 971, endPoint y: 348, distance: 150.2
click at [967, 372] on div "Translates visual design to code" at bounding box center [784, 387] width 539 height 30
click at [994, 374] on div at bounding box center [982, 388] width 43 height 27
drag, startPoint x: 802, startPoint y: 299, endPoint x: 947, endPoint y: 311, distance: 145.5
click at [947, 337] on div "Traditional WYSIWYGs Pagedraw" at bounding box center [784, 354] width 539 height 34
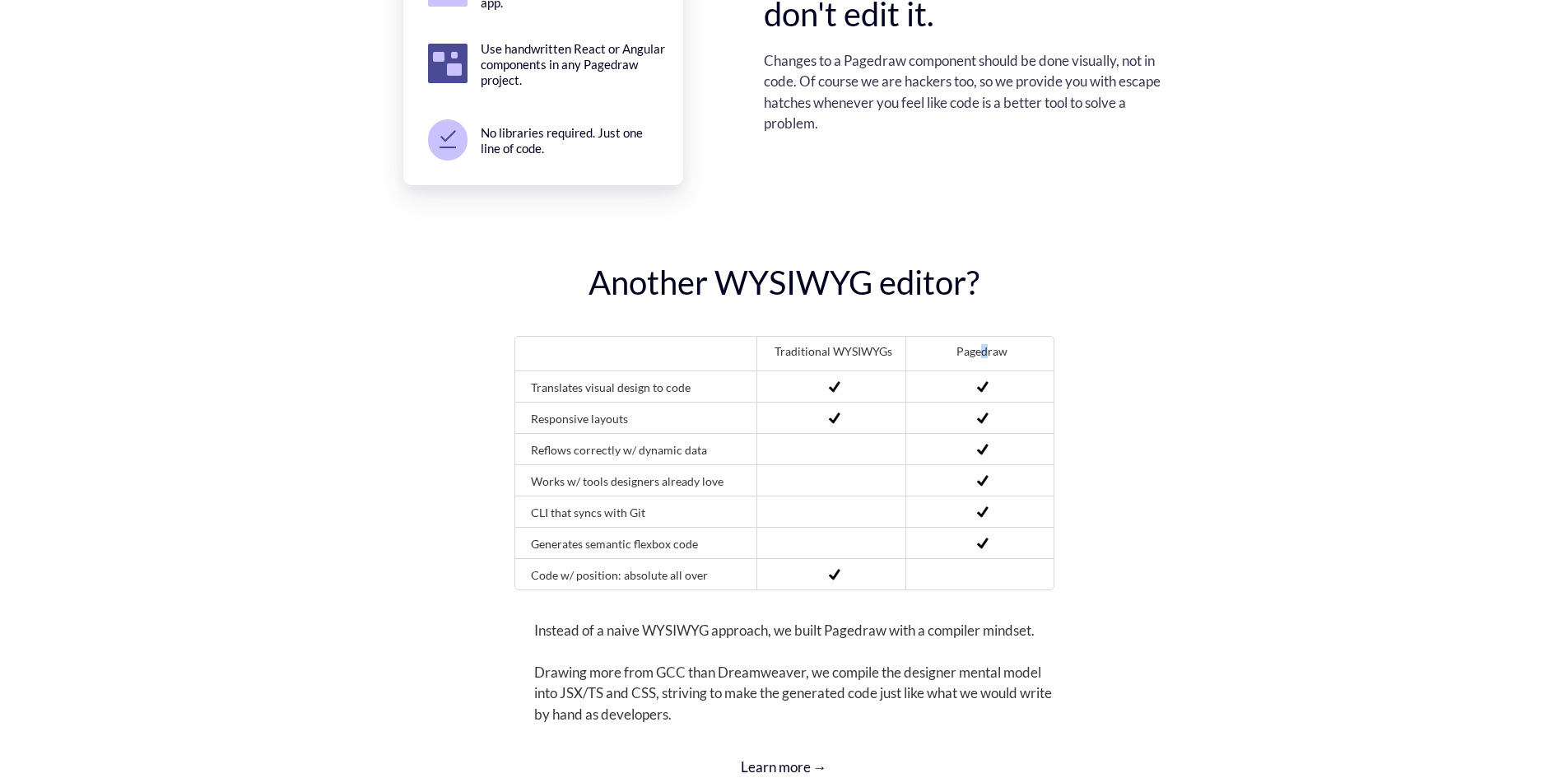
click at [986, 337] on div "Pagedraw" at bounding box center [983, 354] width 136 height 34
click at [536, 337] on div at bounding box center [642, 354] width 223 height 34
drag, startPoint x: 542, startPoint y: 337, endPoint x: 802, endPoint y: 349, distance: 260.3
click at [802, 371] on div "Translates visual design to code Responsive layouts Reflows correctly w/ dynami…" at bounding box center [784, 480] width 539 height 219
click at [1087, 395] on div "Another WYSIWYG editor? Traditional WYSIWYGs Pagedraw Translates visual design …" at bounding box center [784, 764] width 1568 height 1004
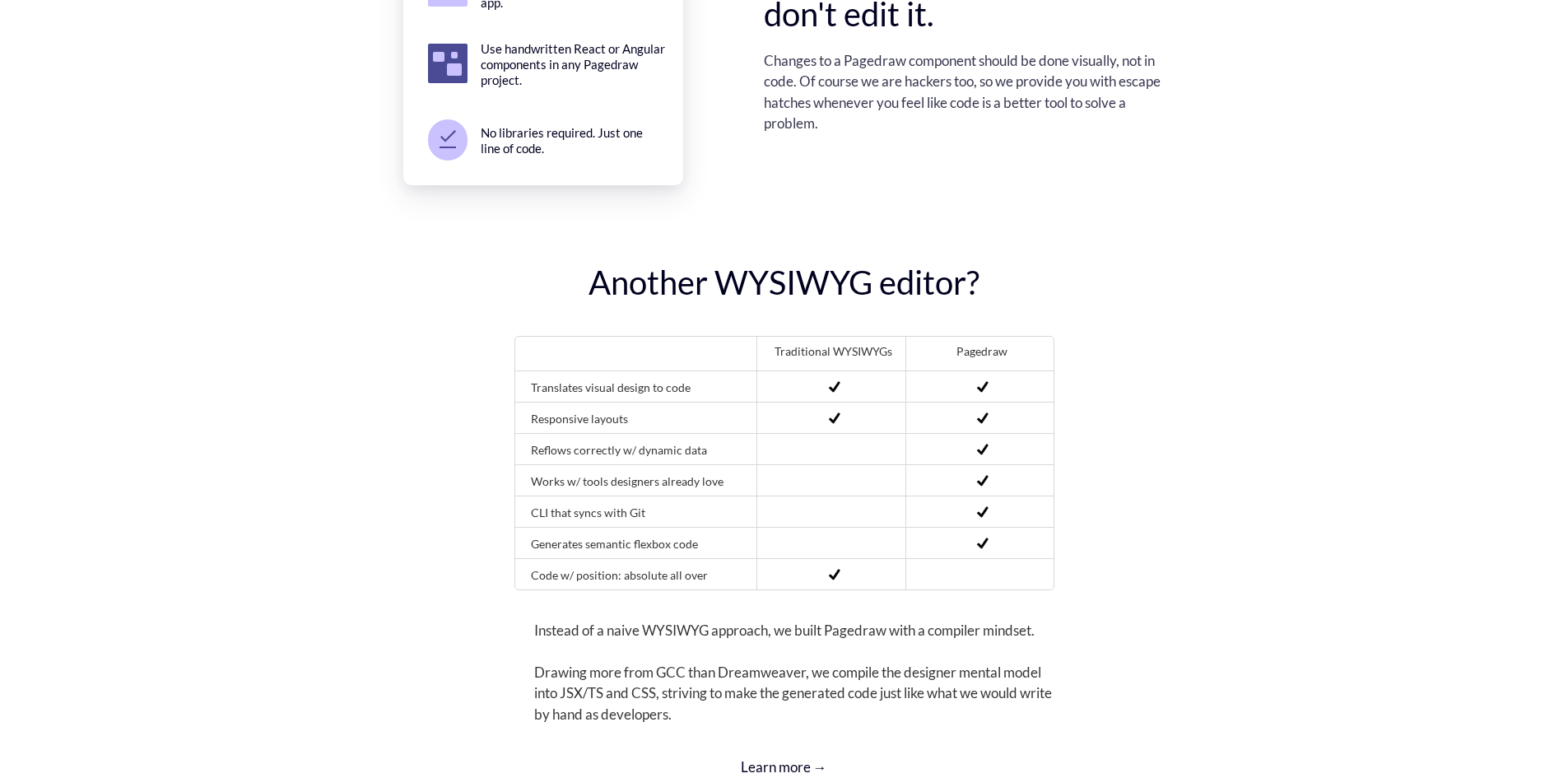
click at [996, 406] on div at bounding box center [982, 419] width 43 height 27
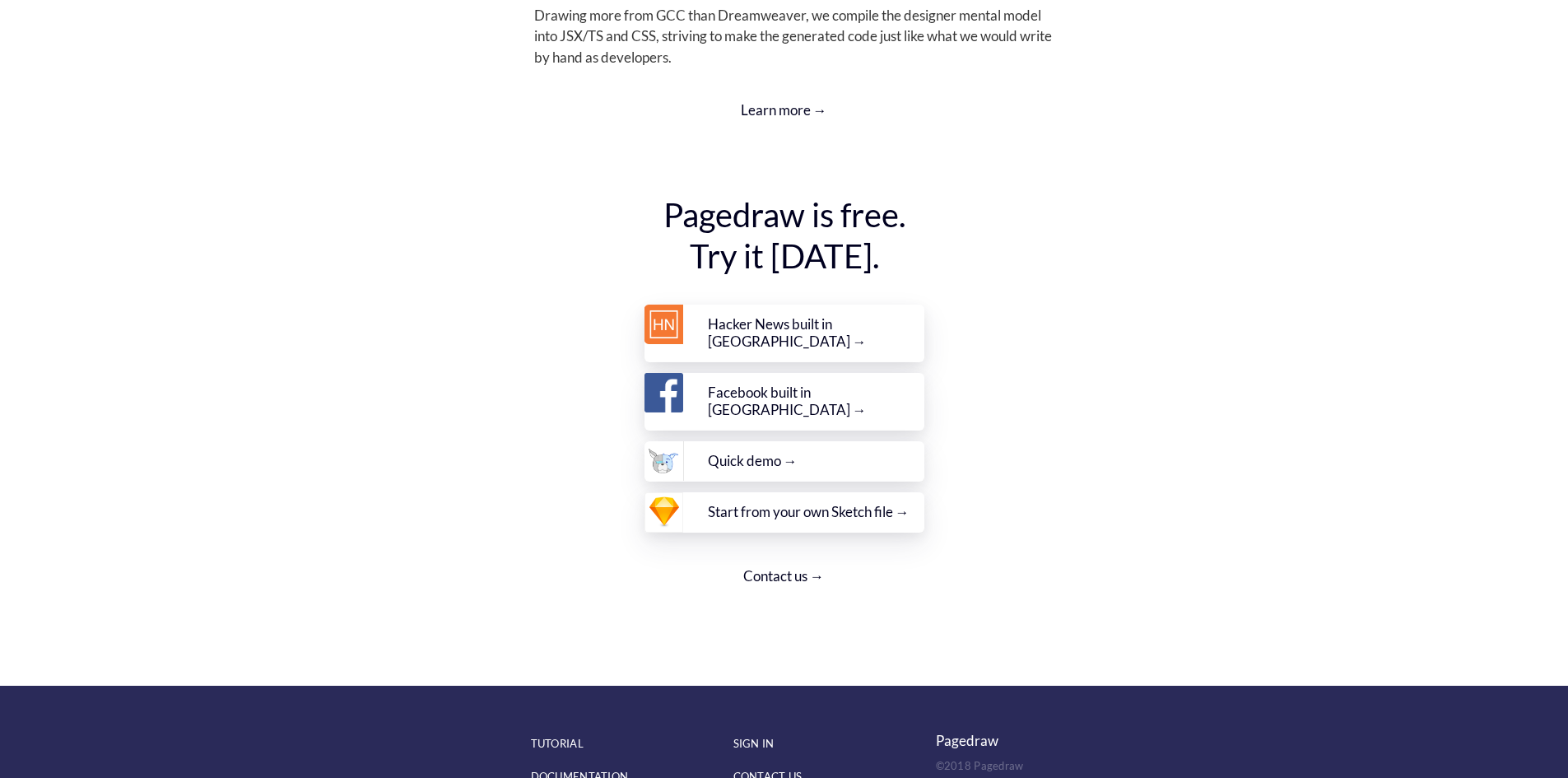
scroll to position [5846, 0]
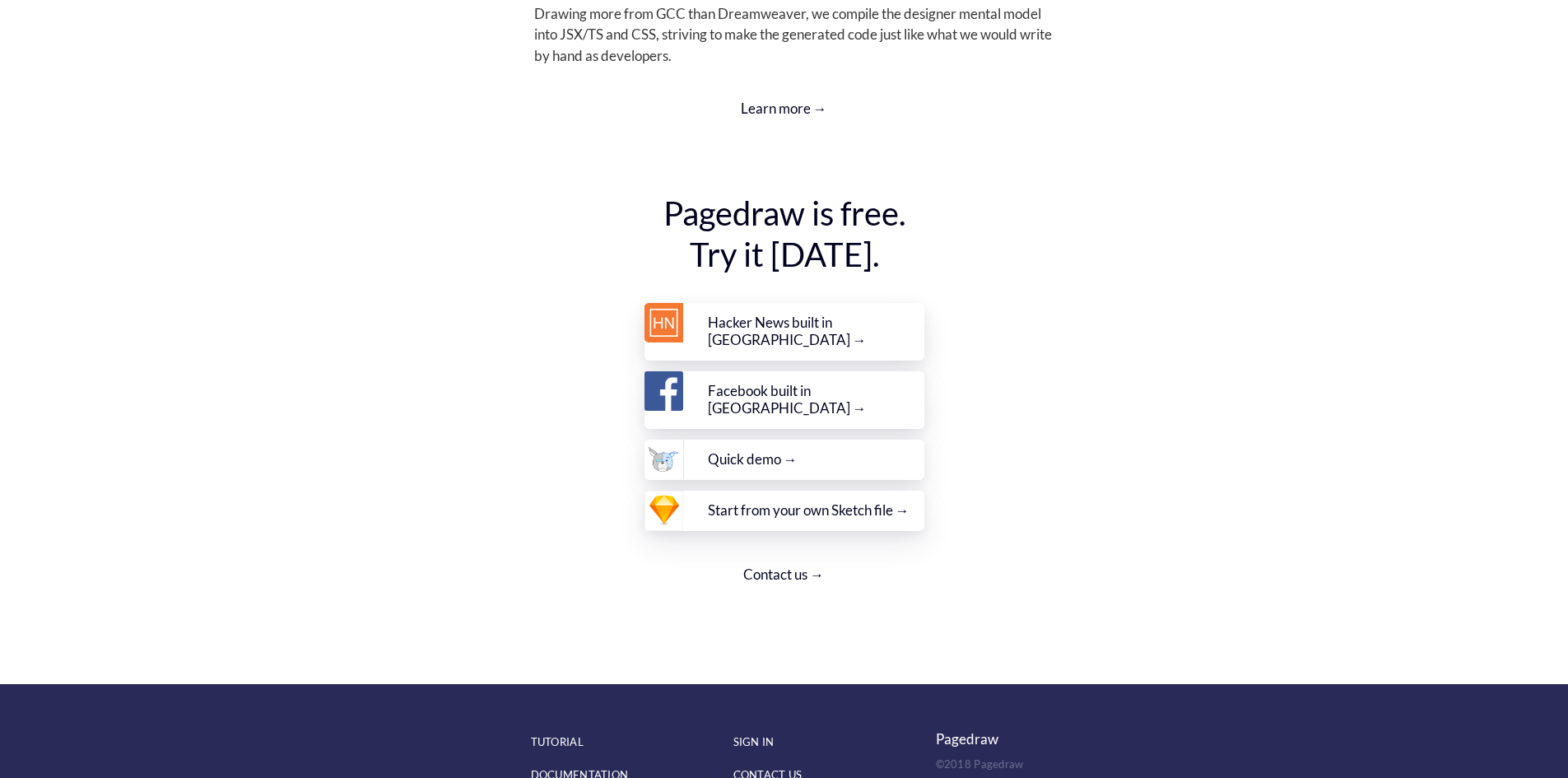
click at [780, 450] on div "Quick demo →" at bounding box center [816, 458] width 216 height 18
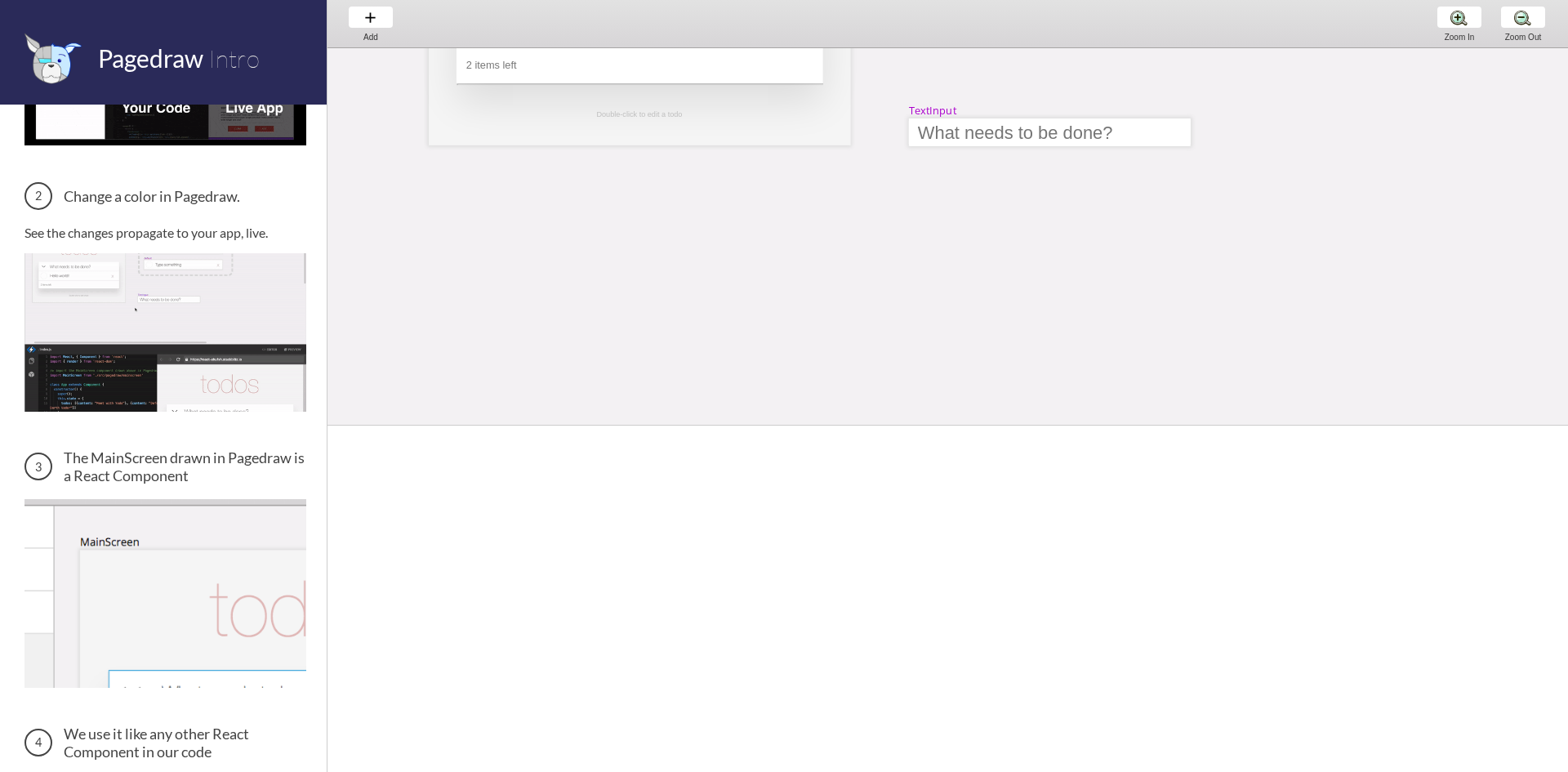
scroll to position [187, 0]
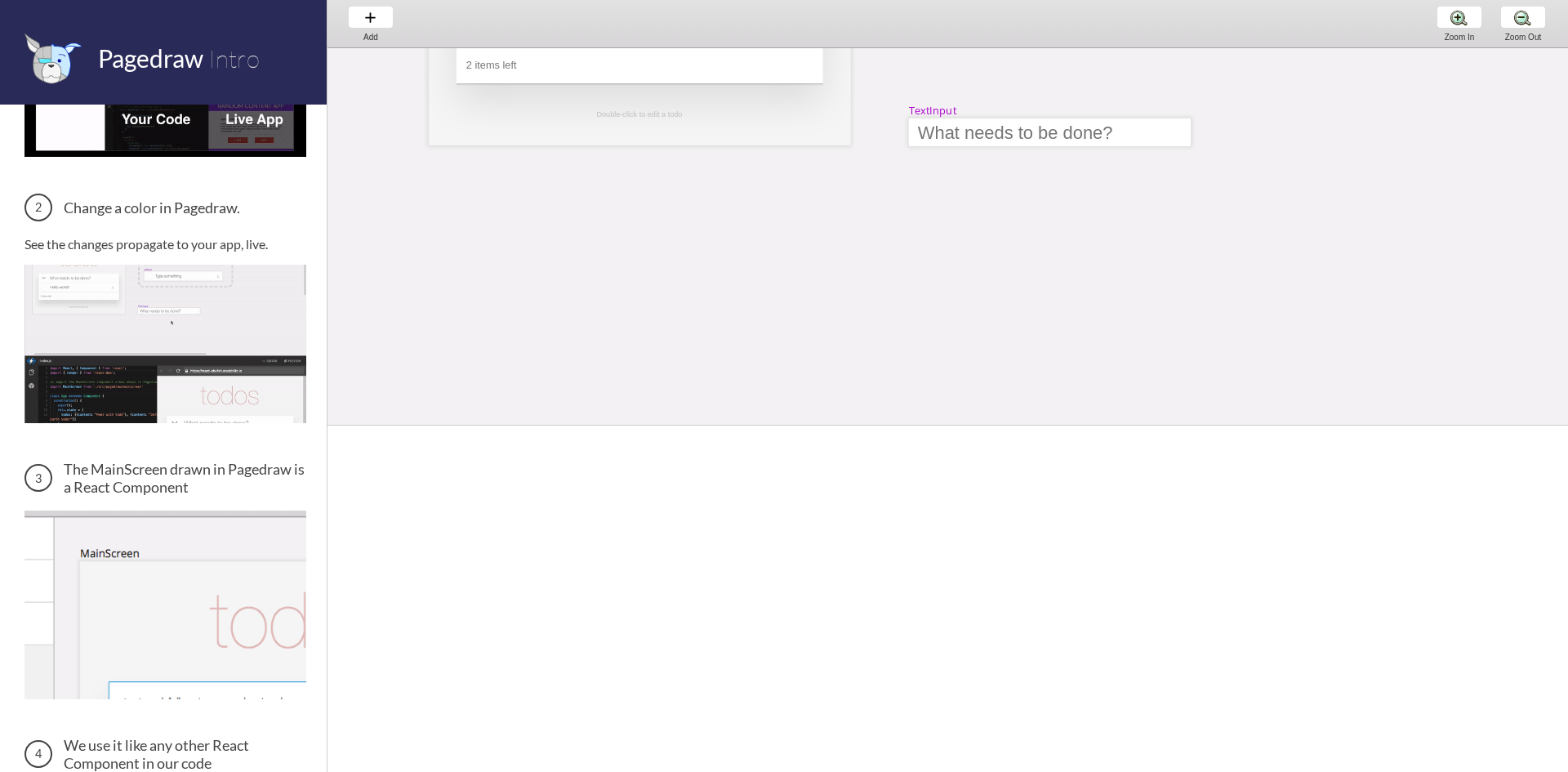
click at [153, 542] on img at bounding box center [165, 604] width 281 height 189
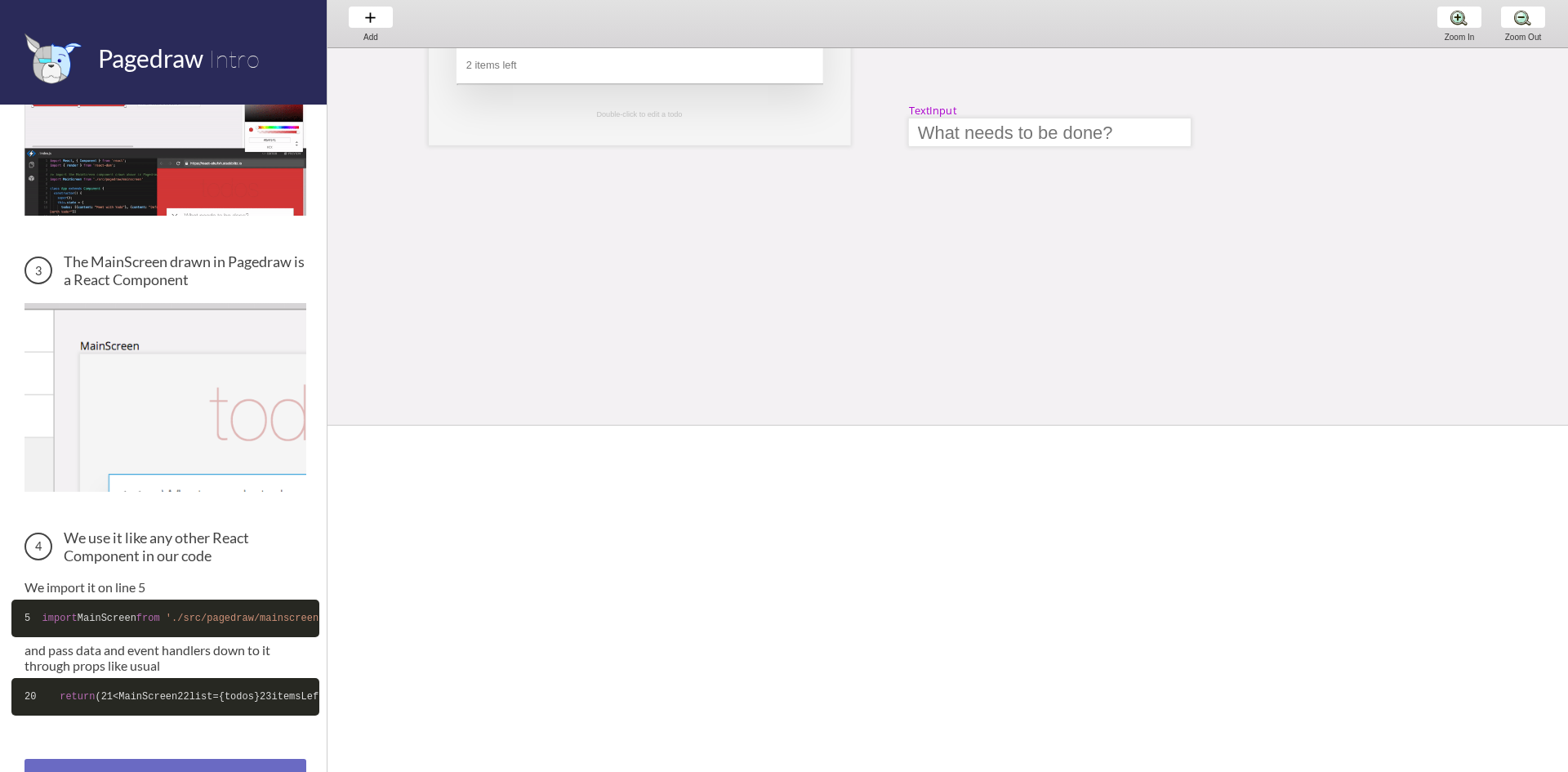
scroll to position [512, 0]
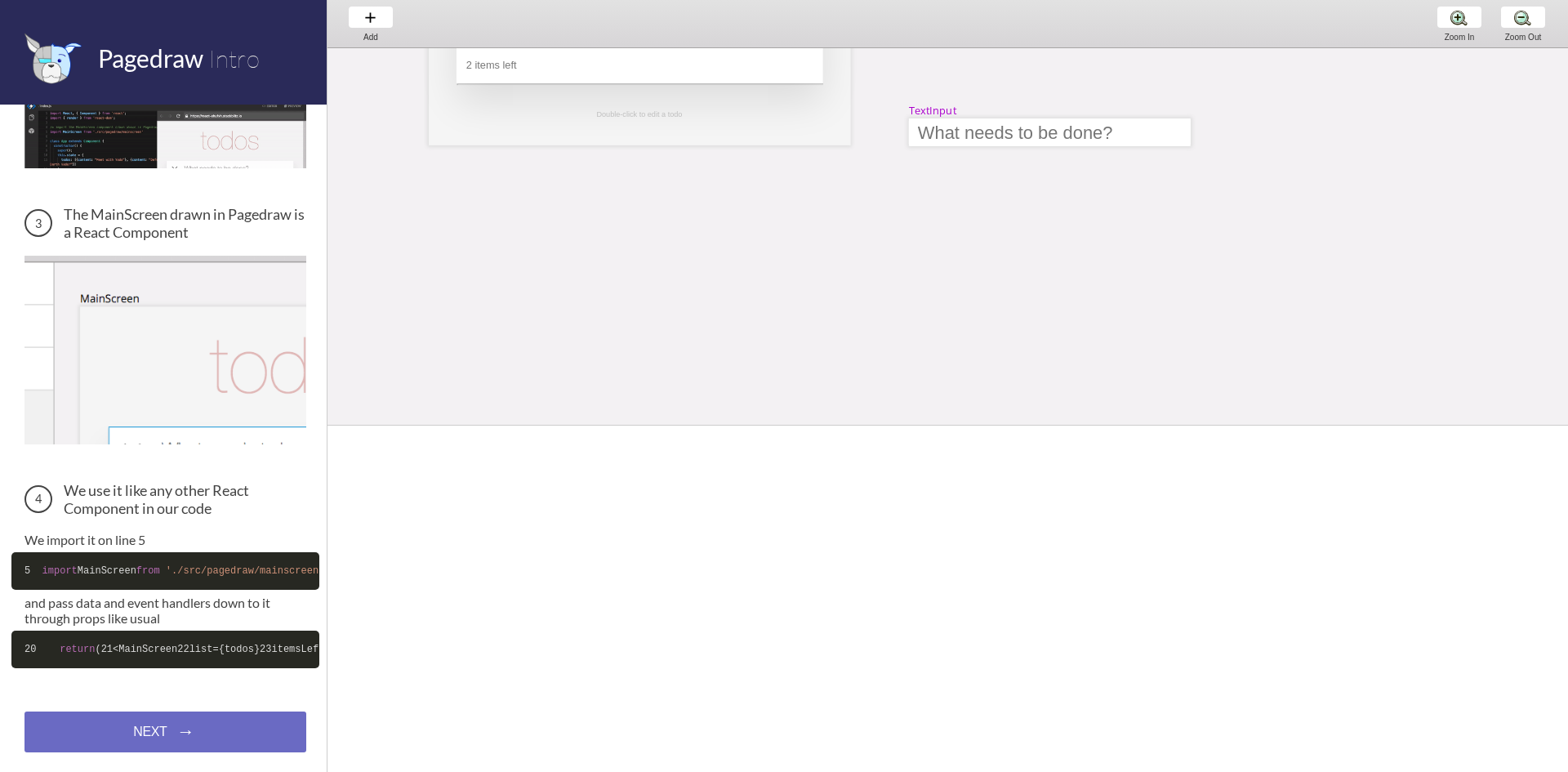
click at [168, 363] on div "There are 3 screens in this demo Change a color in Pagedraw. See the changes pr…" at bounding box center [165, 183] width 281 height 967
click at [161, 732] on div "NEXT → NEXT → NEXT →" at bounding box center [165, 733] width 281 height 41
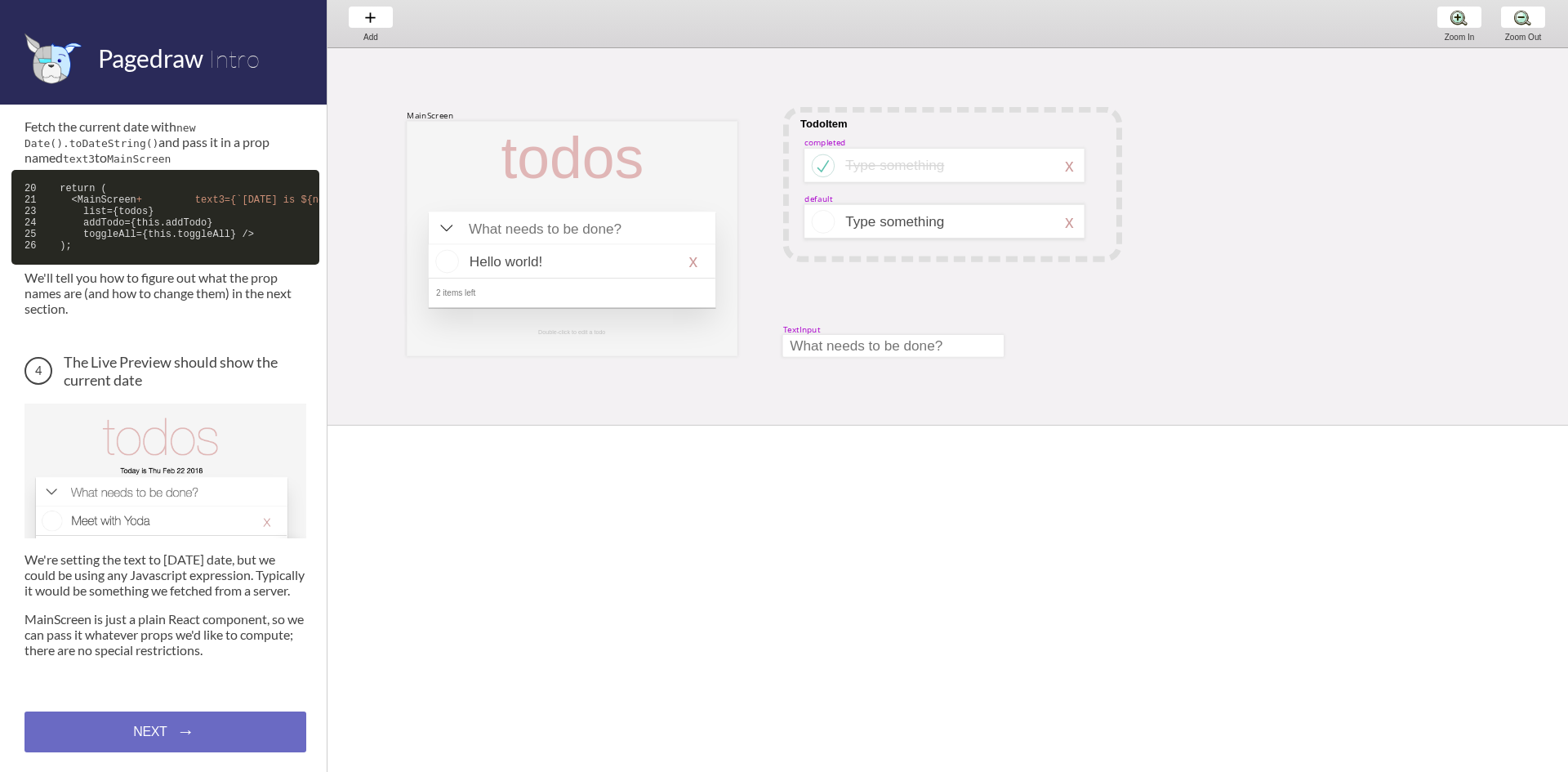
scroll to position [806, 0]
click at [158, 736] on div "NEXT → NEXT → NEXT →" at bounding box center [165, 733] width 281 height 41
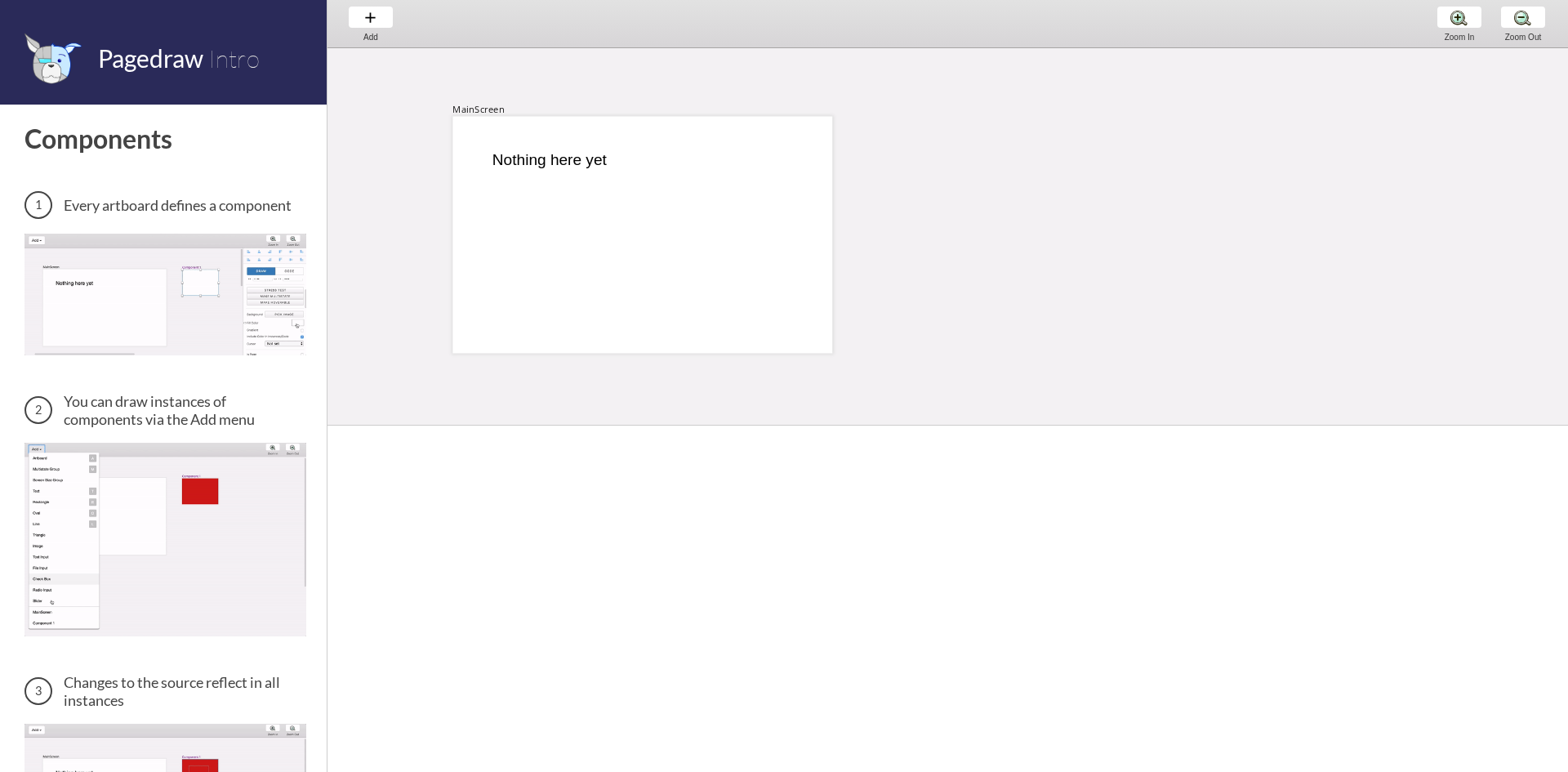
scroll to position [3, 0]
click at [669, 104] on div "MainScreen Nothing here yet" at bounding box center [1202, 504] width 1751 height 918
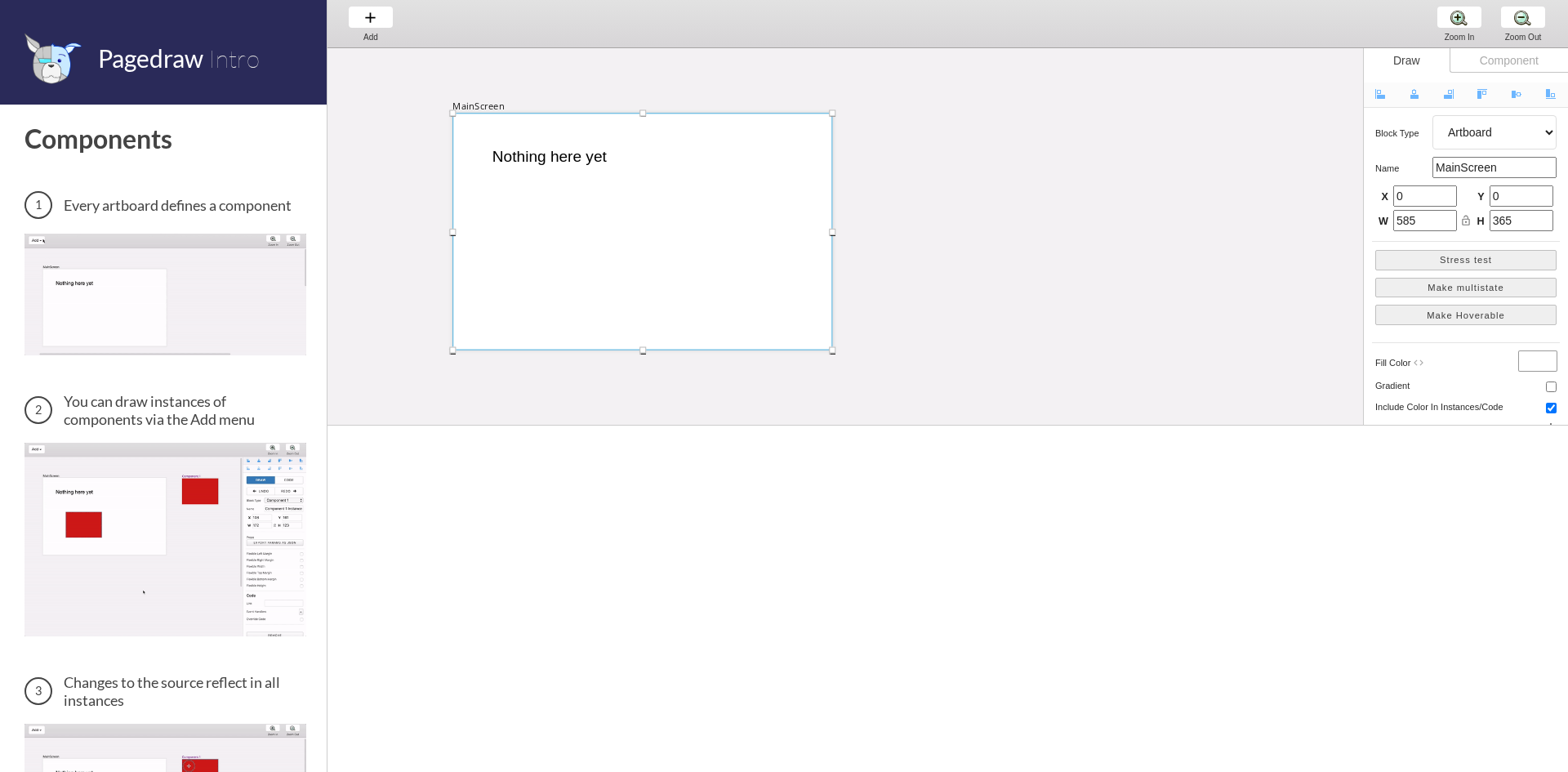
click at [588, 142] on div at bounding box center [642, 231] width 380 height 237
click at [1515, 74] on div "Draw Component Align Left Align Horizontally Align Right Align Top Align Vertic…" at bounding box center [1467, 236] width 204 height 377
click at [1521, 66] on div "Component" at bounding box center [1509, 60] width 118 height 24
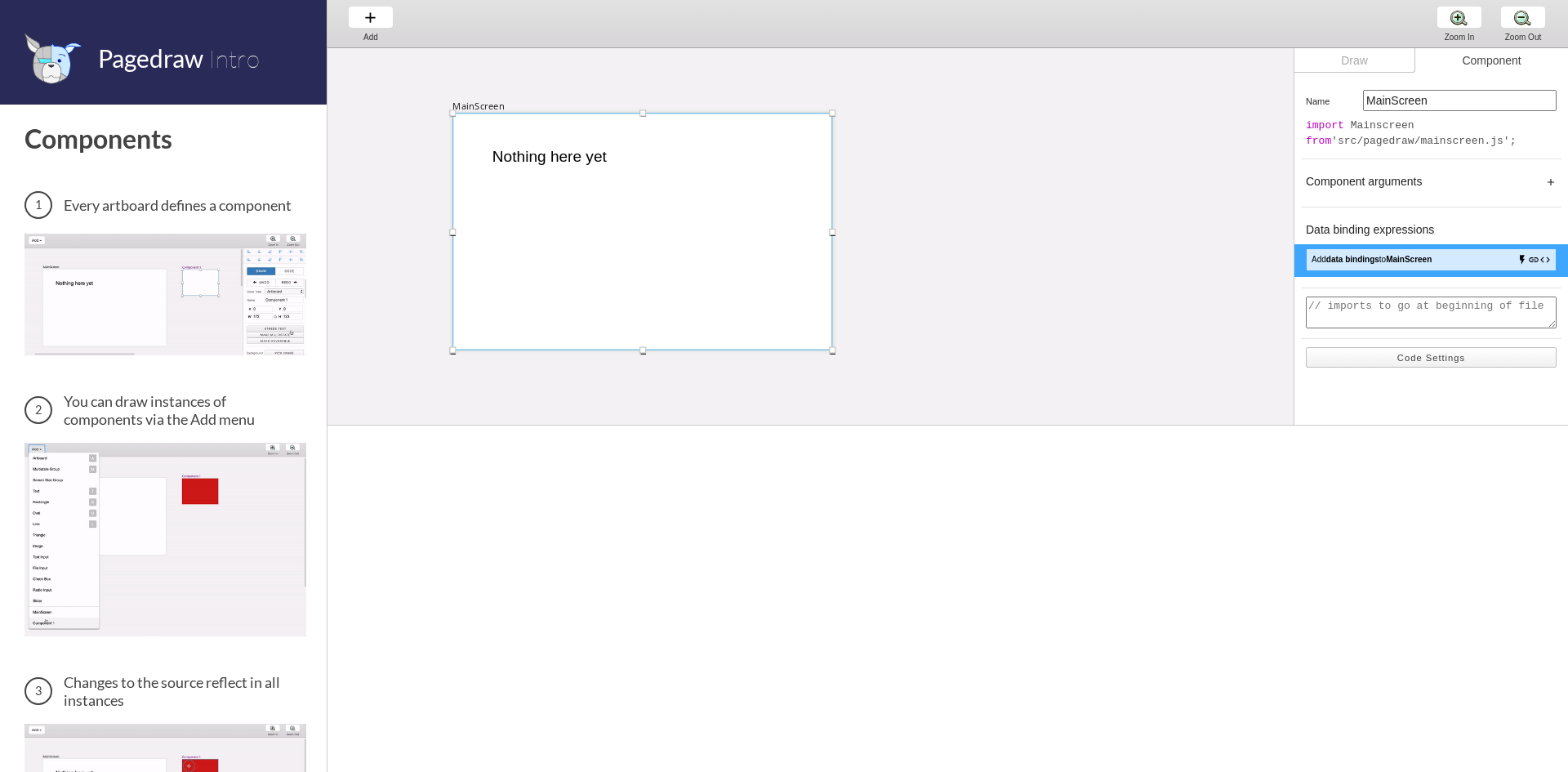
click at [1422, 357] on button "Code Settings" at bounding box center [1431, 357] width 250 height 21
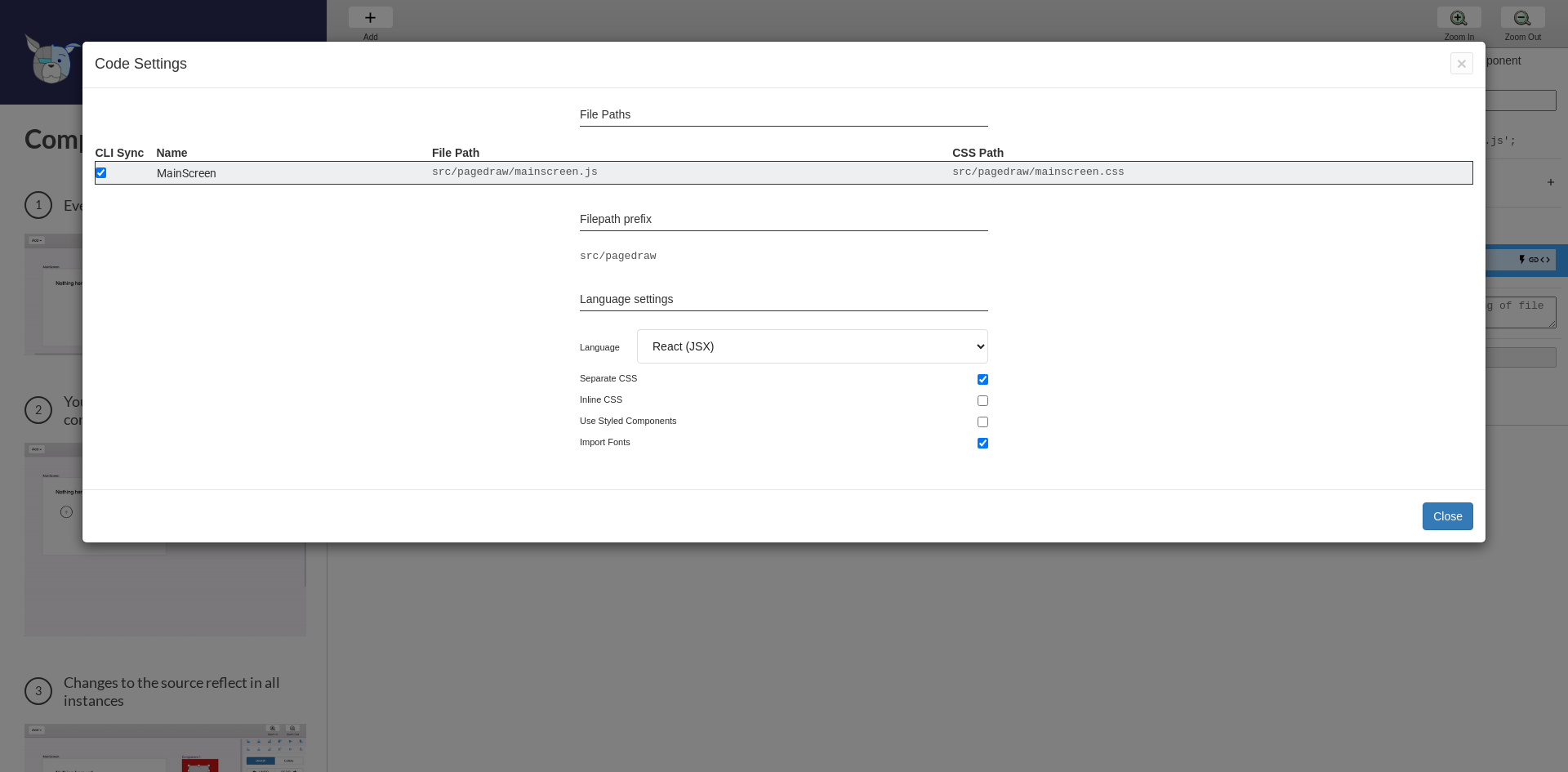
click at [1447, 508] on button "Close" at bounding box center [1448, 517] width 51 height 28
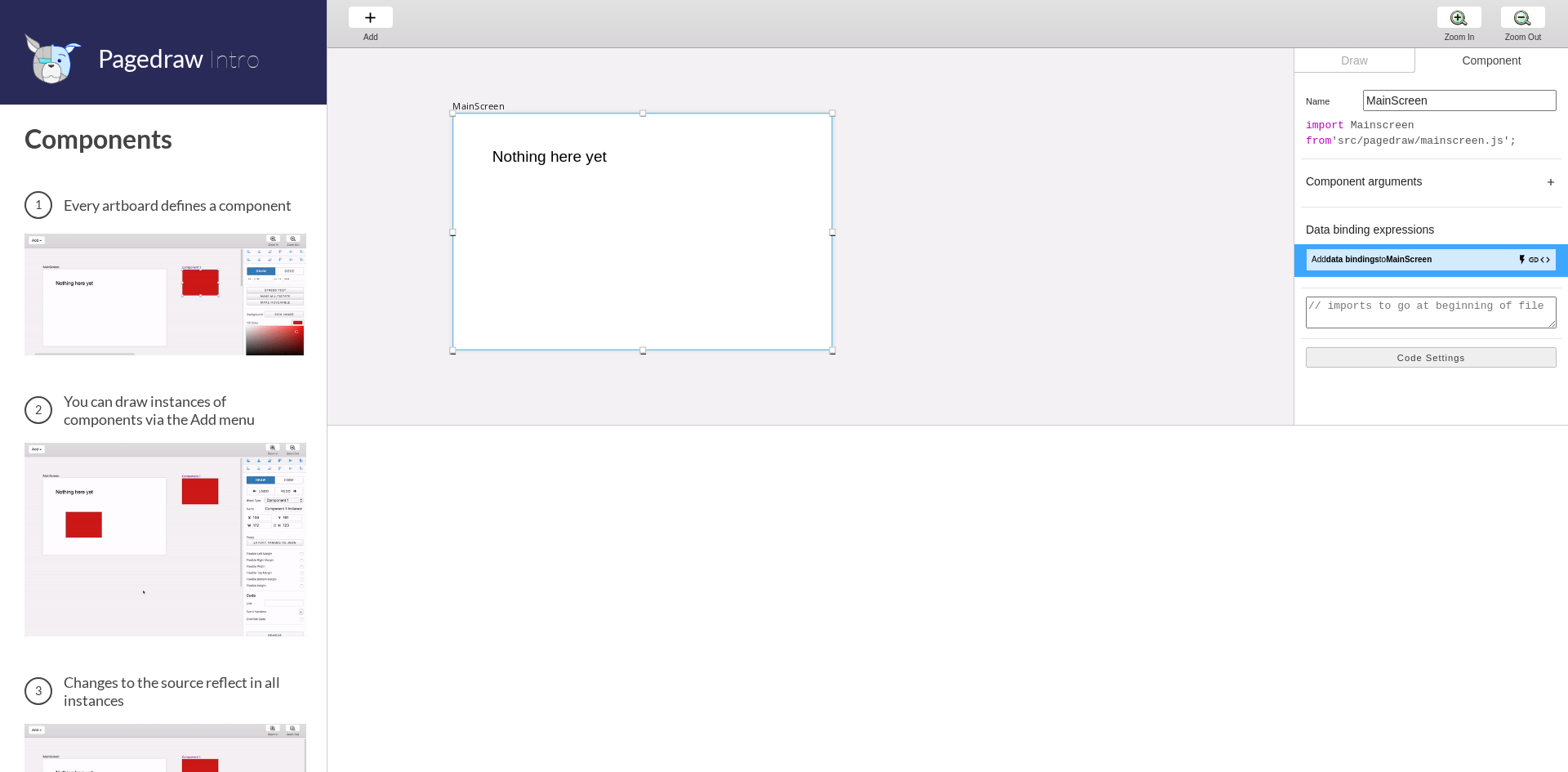
drag, startPoint x: 834, startPoint y: 231, endPoint x: 1138, endPoint y: 231, distance: 304.0
click at [1138, 231] on div "MainScreen Nothing here yet" at bounding box center [1202, 504] width 1751 height 918
drag, startPoint x: 833, startPoint y: 231, endPoint x: 586, endPoint y: 239, distance: 247.1
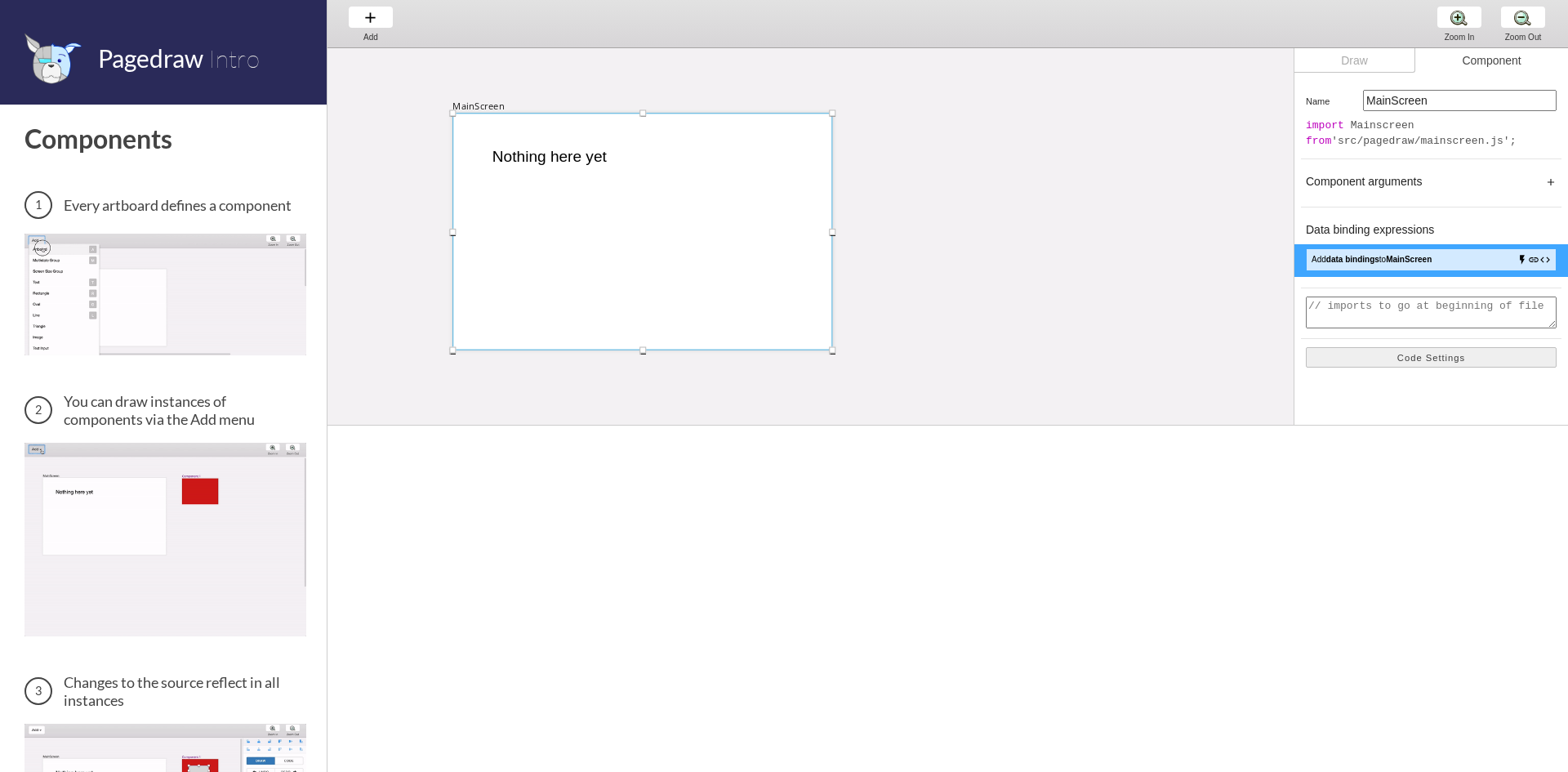
click at [586, 239] on div "MainScreen Nothing here yet" at bounding box center [1202, 504] width 1751 height 918
